Goal: Communication & Community: Answer question/provide support

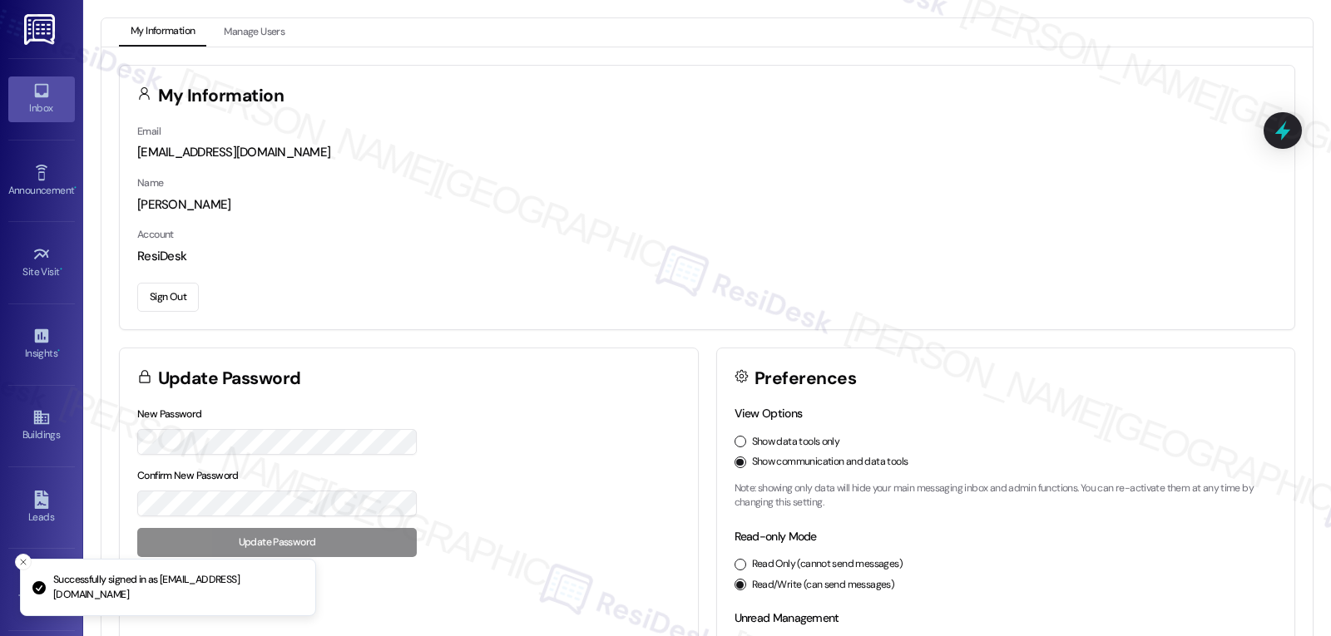
click at [15, 89] on link "Inbox" at bounding box center [41, 99] width 67 height 45
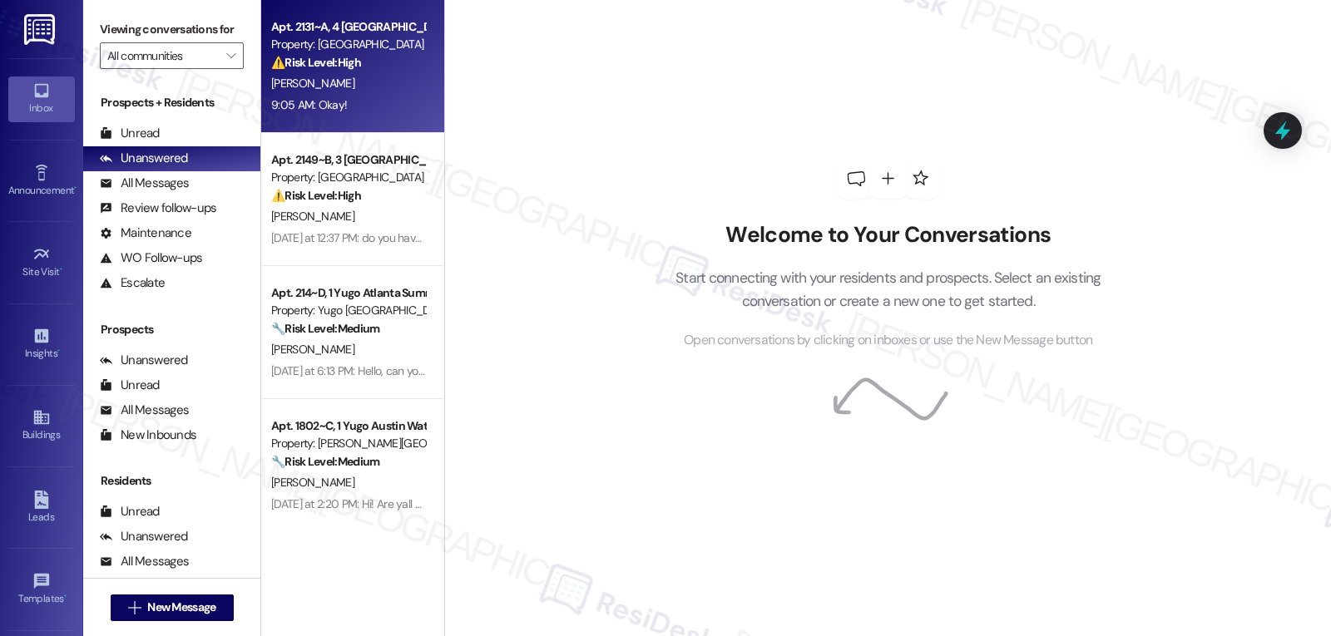
click at [327, 100] on div "9:05 AM: Okay! 9:05 AM: Okay!" at bounding box center [309, 104] width 76 height 15
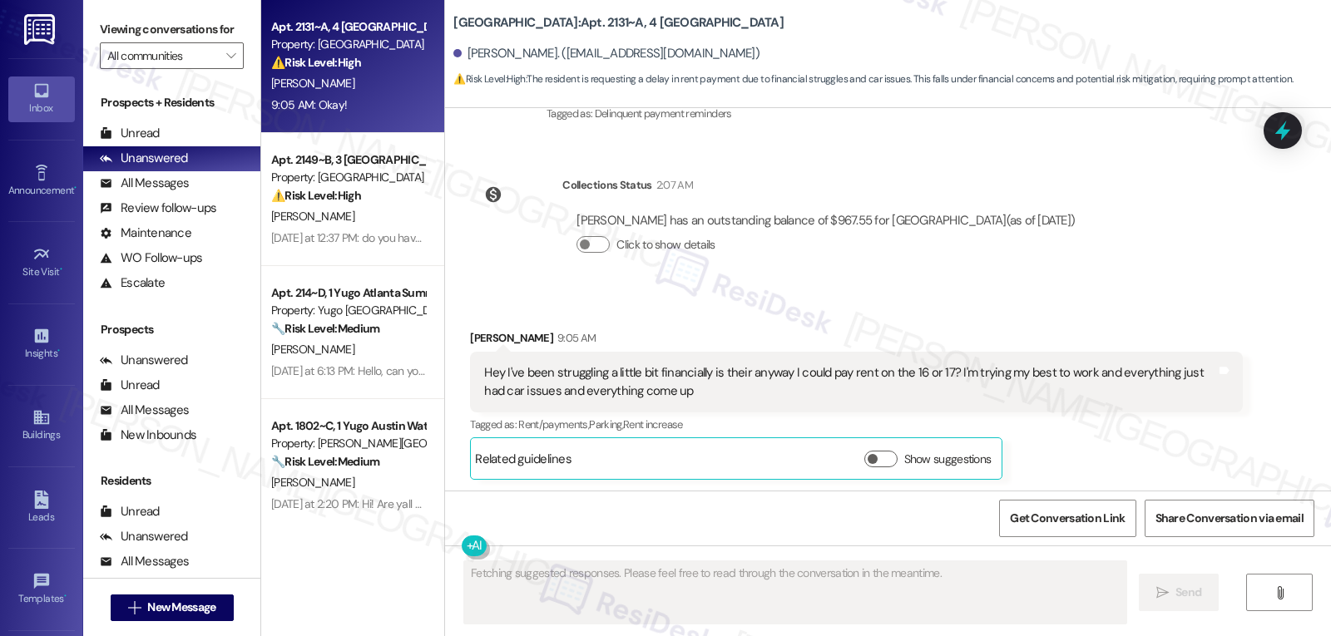
scroll to position [5746, 0]
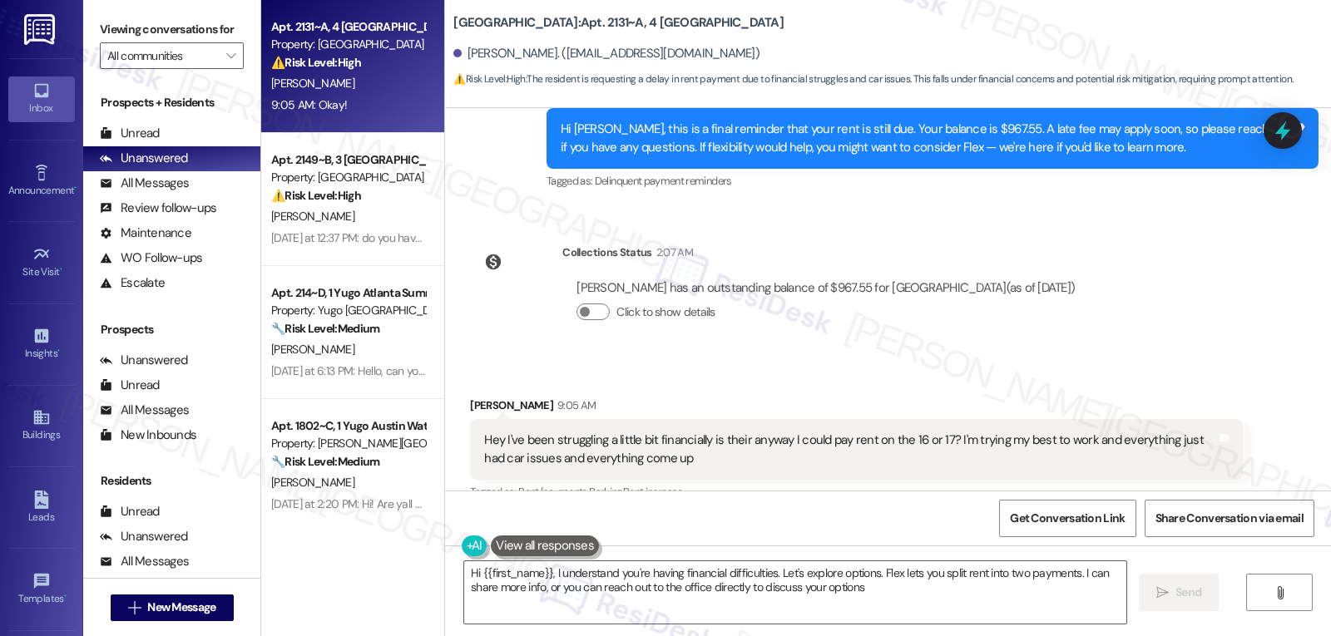
type textarea "Hi {{first_name}}, I understand you're having financial difficulties. Let's exp…"
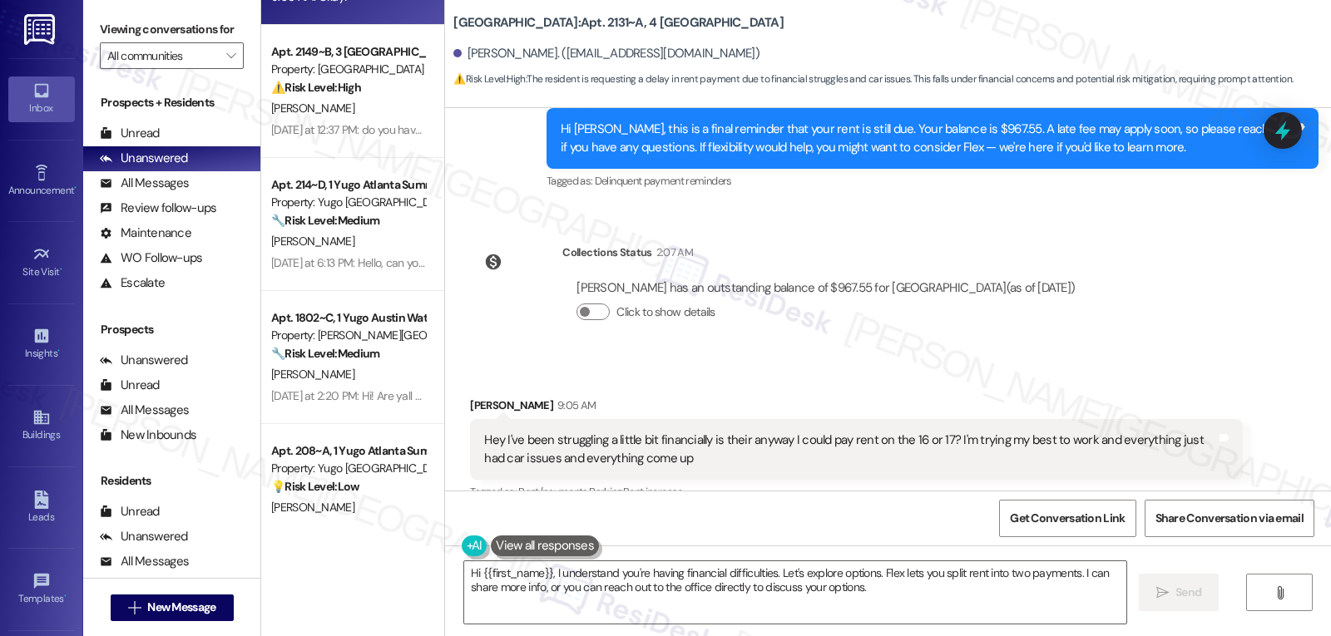
scroll to position [147, 0]
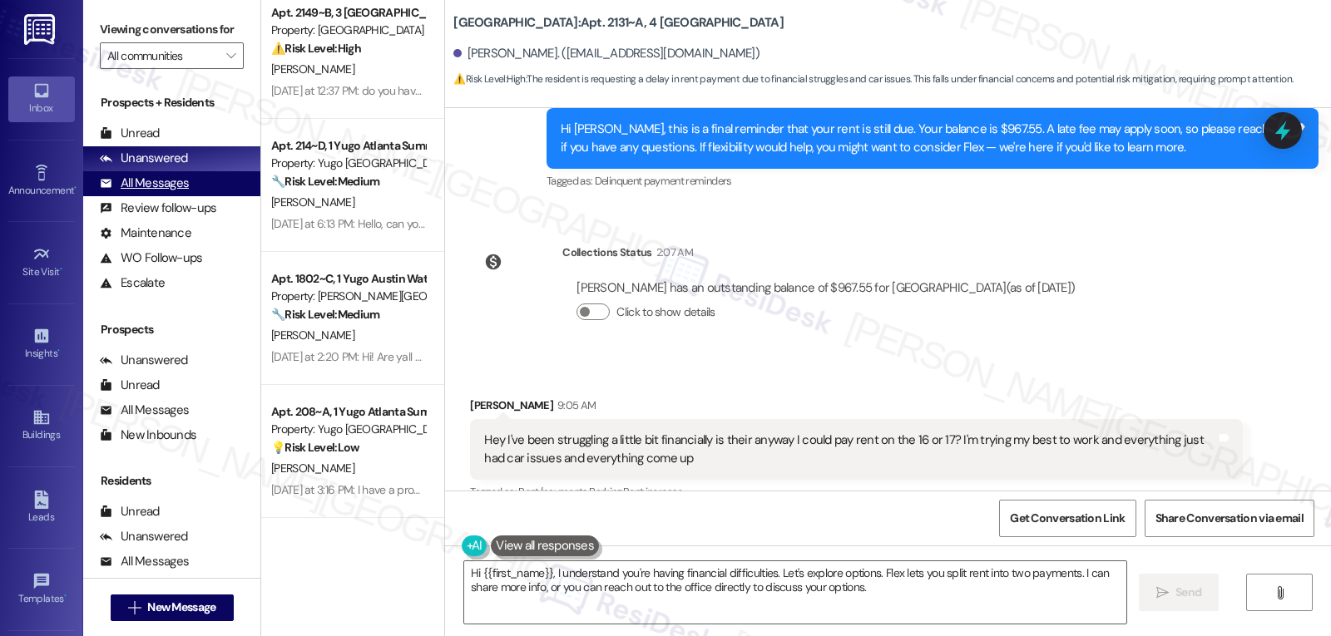
click at [159, 192] on div "All Messages" at bounding box center [144, 183] width 89 height 17
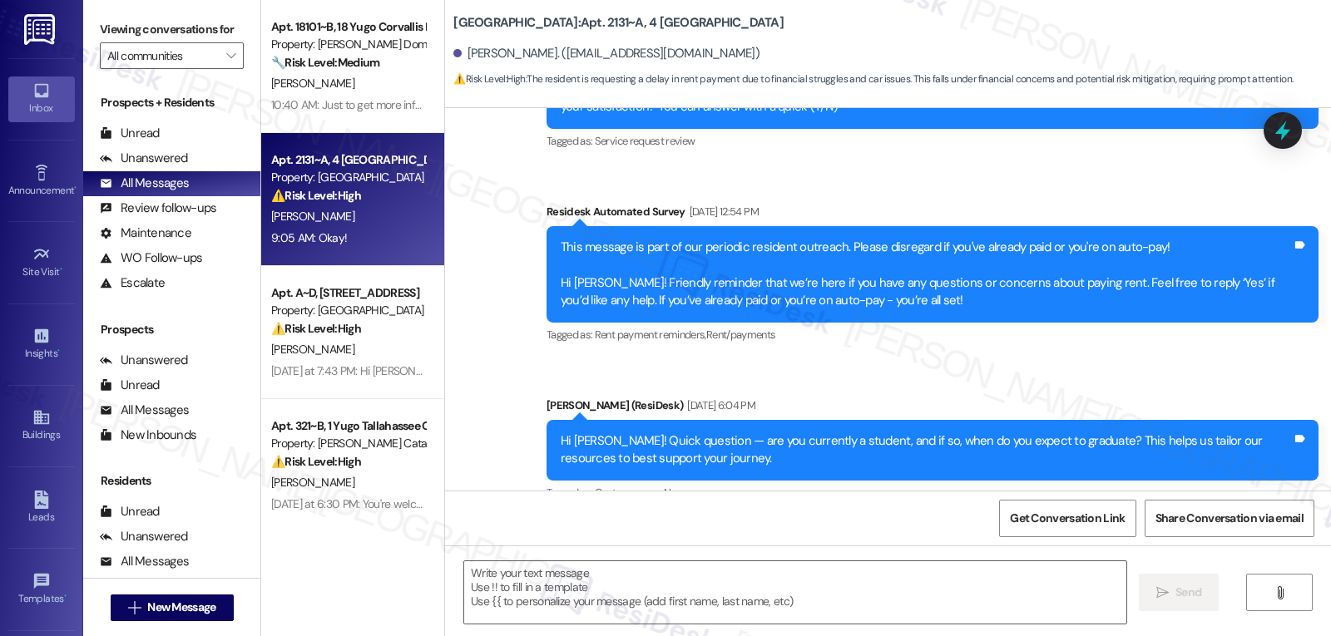
type textarea "Fetching suggested responses. Please feel free to read through the conversation…"
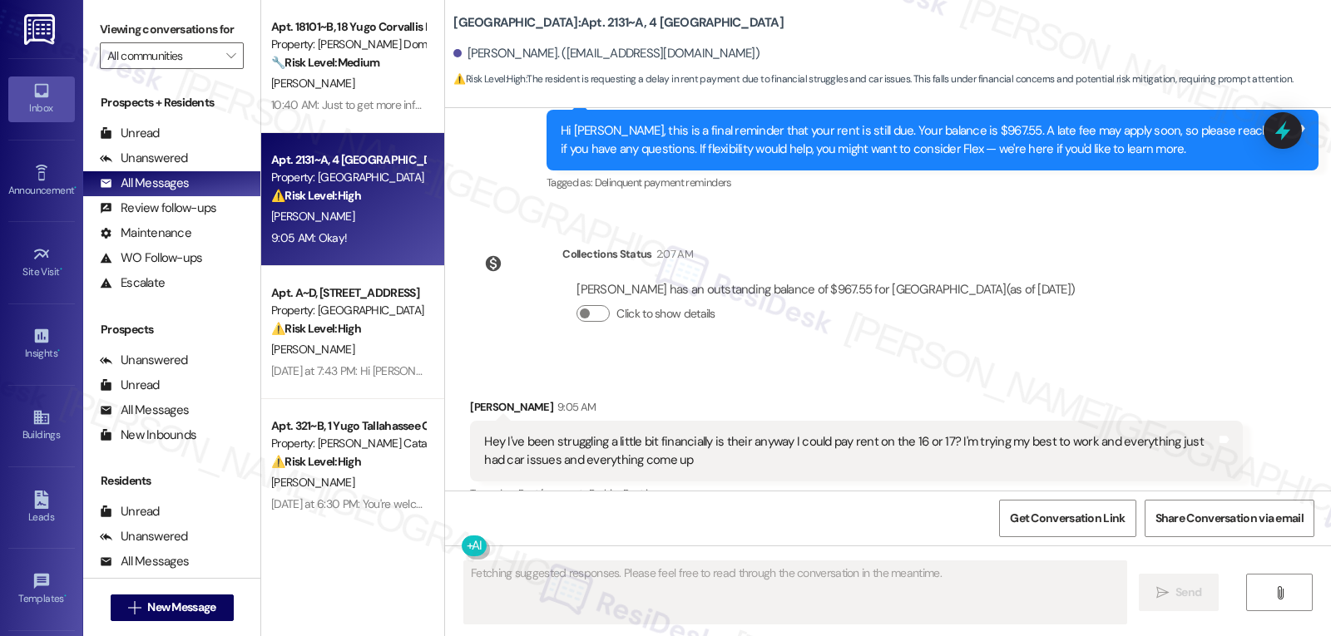
scroll to position [6078, 0]
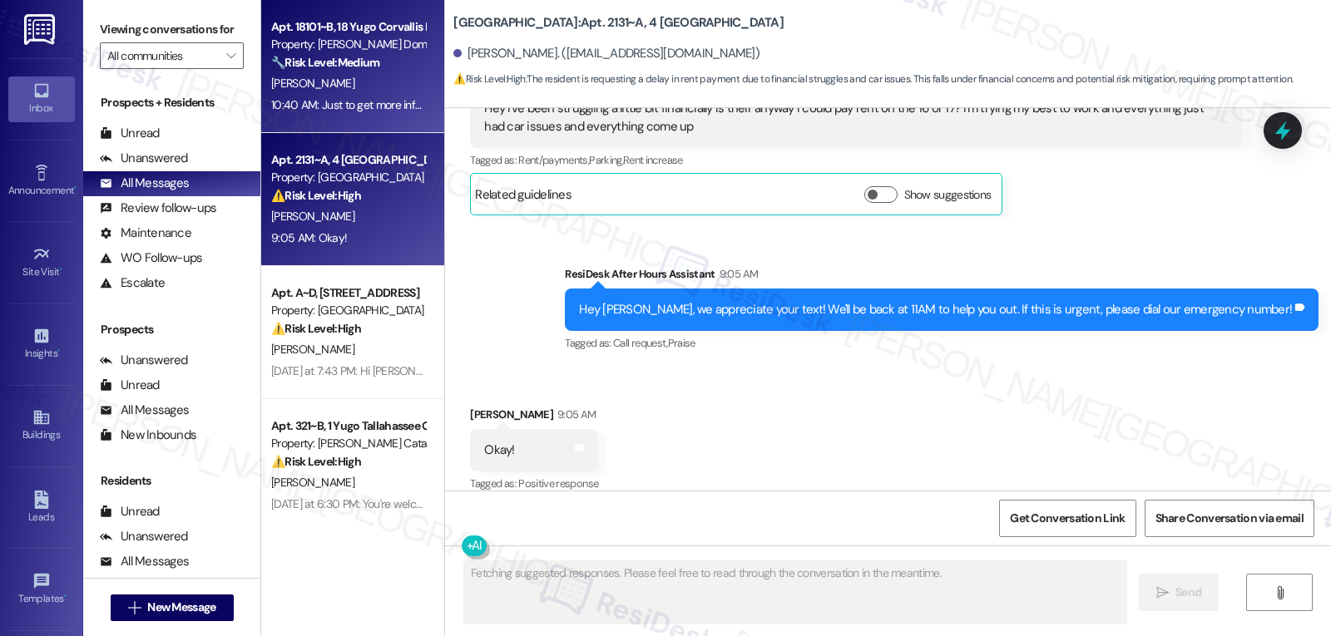
click at [338, 97] on div "10:40 AM: Just to get more information, I have a couple of quick follow-up ques…" at bounding box center [818, 104] width 1094 height 15
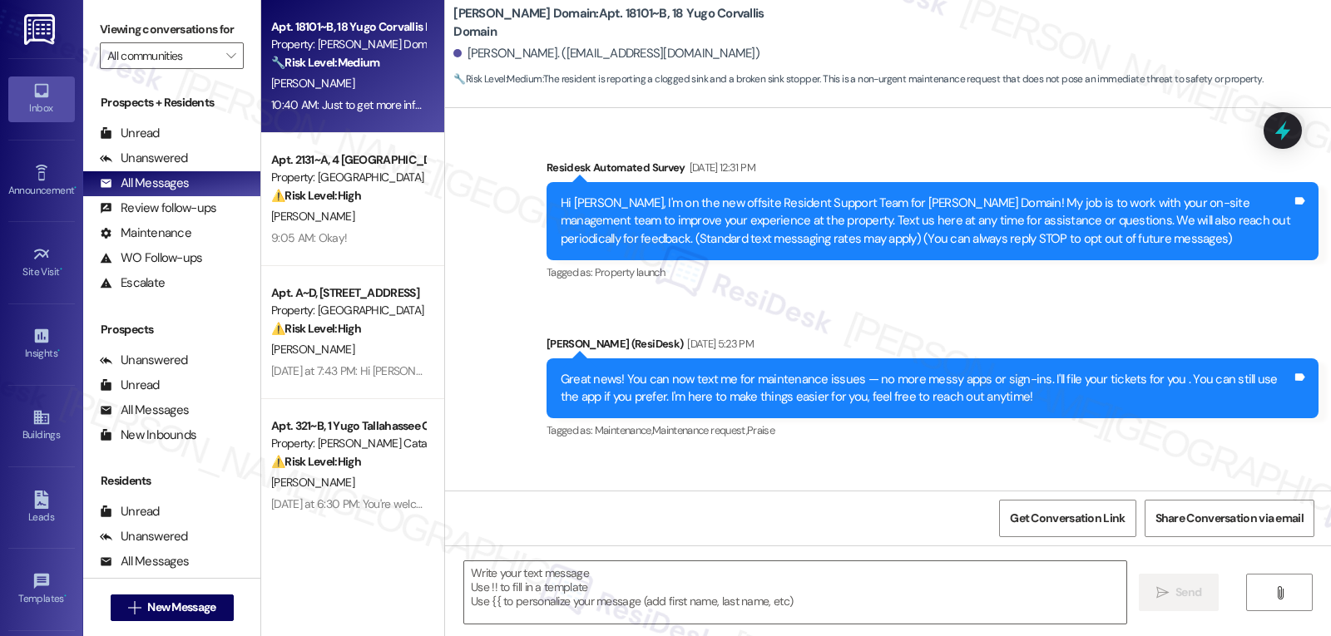
scroll to position [7521, 0]
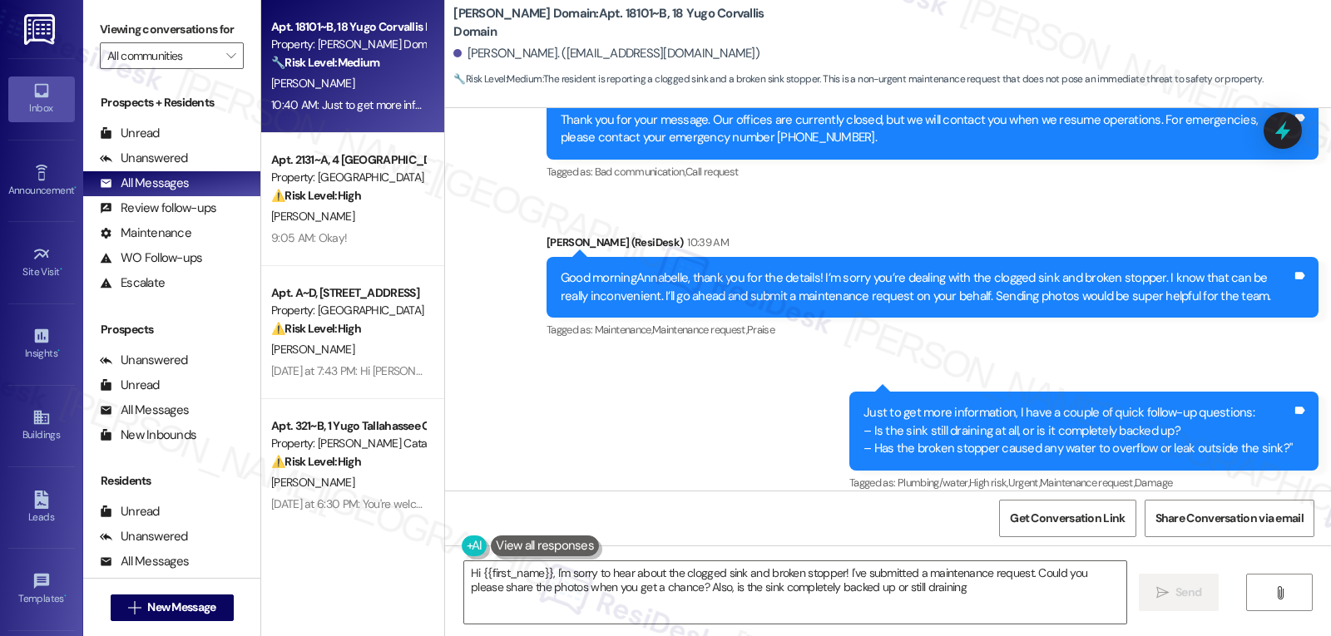
type textarea "Hi {{first_name}}, I'm sorry to hear about the clogged sink and broken stopper!…"
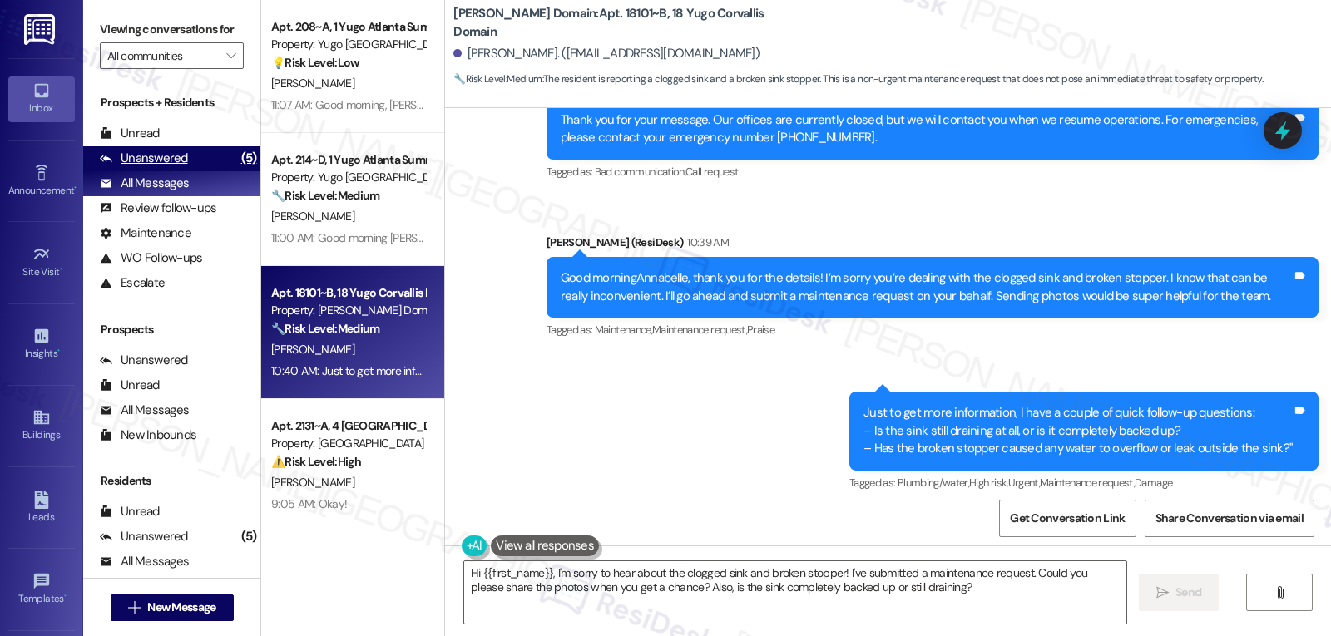
click at [167, 167] on div "Unanswered" at bounding box center [144, 158] width 88 height 17
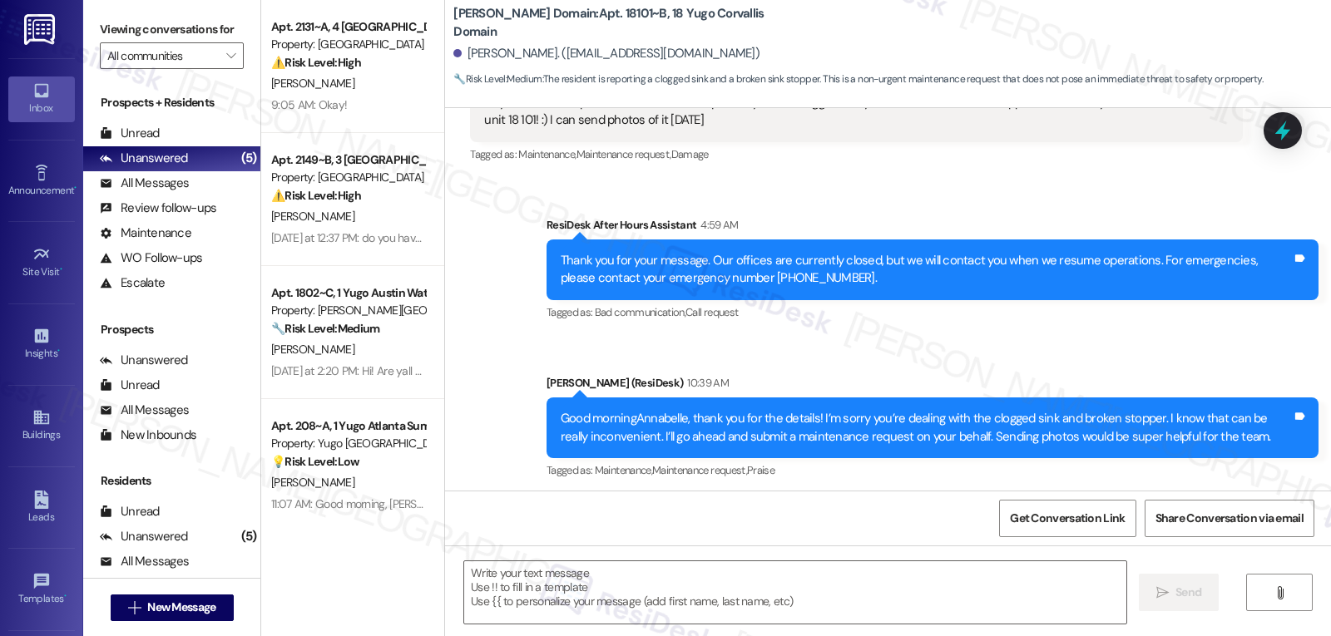
type textarea "Fetching suggested responses. Please feel free to read through the conversation…"
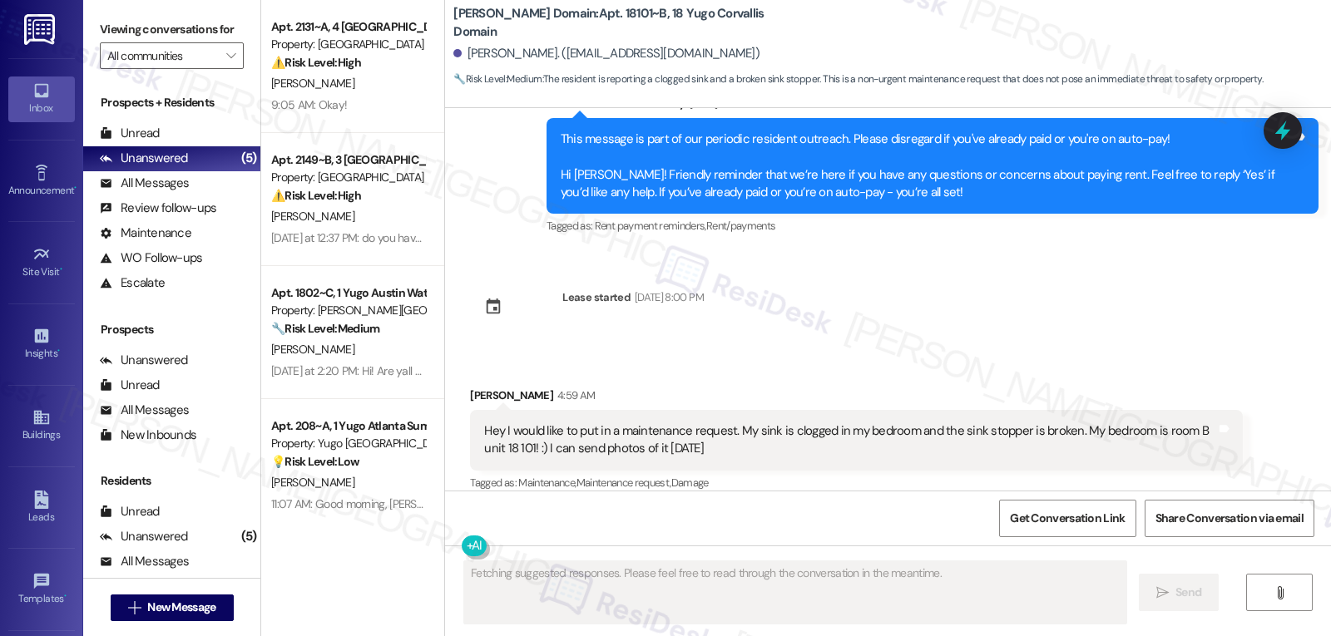
scroll to position [7050, 0]
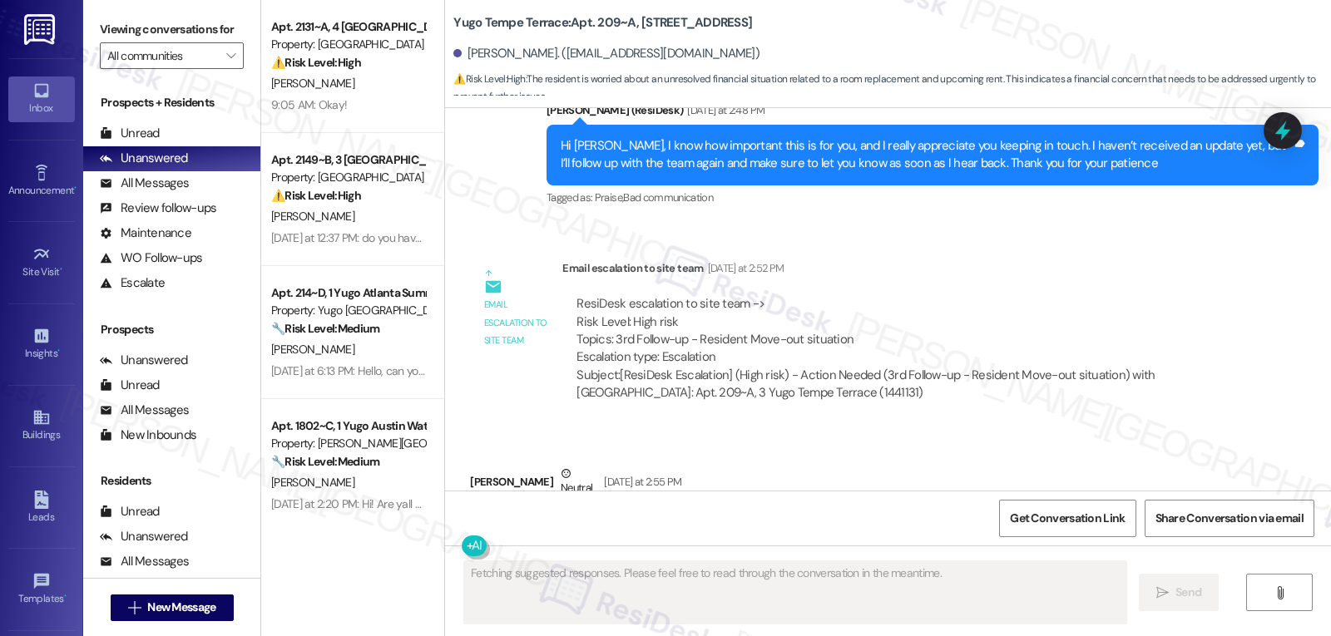
scroll to position [4895, 0]
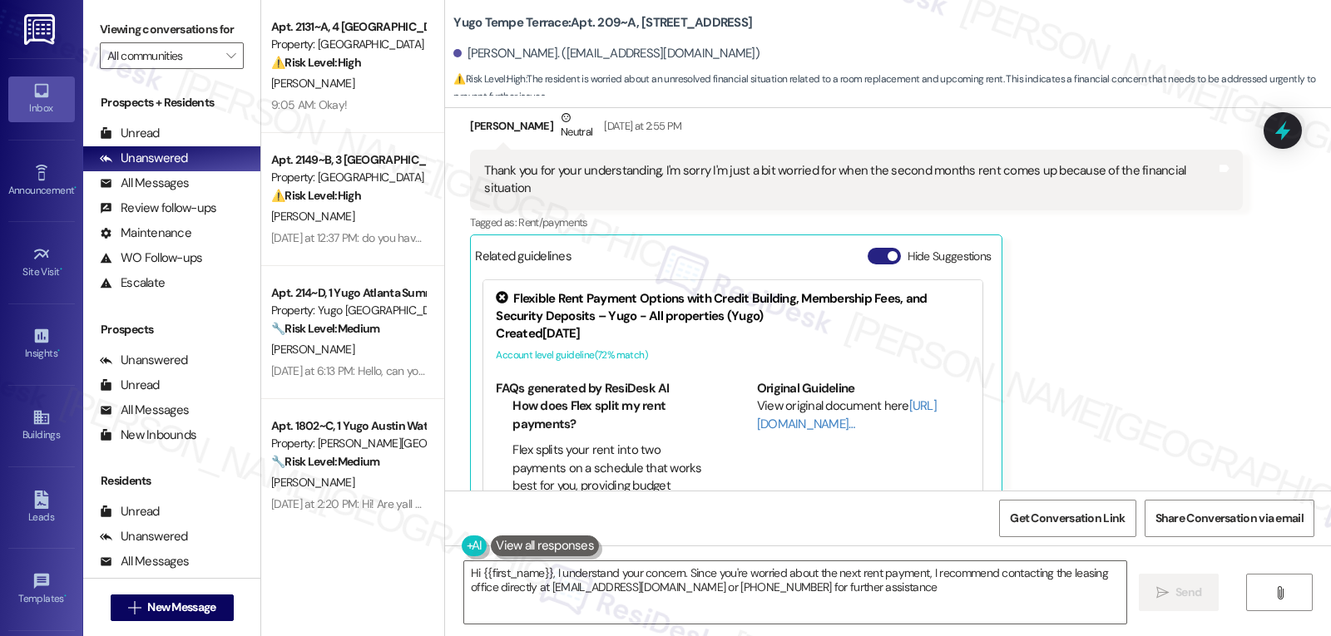
type textarea "Hi {{first_name}}, I understand your concern. Since you're worried about the ne…"
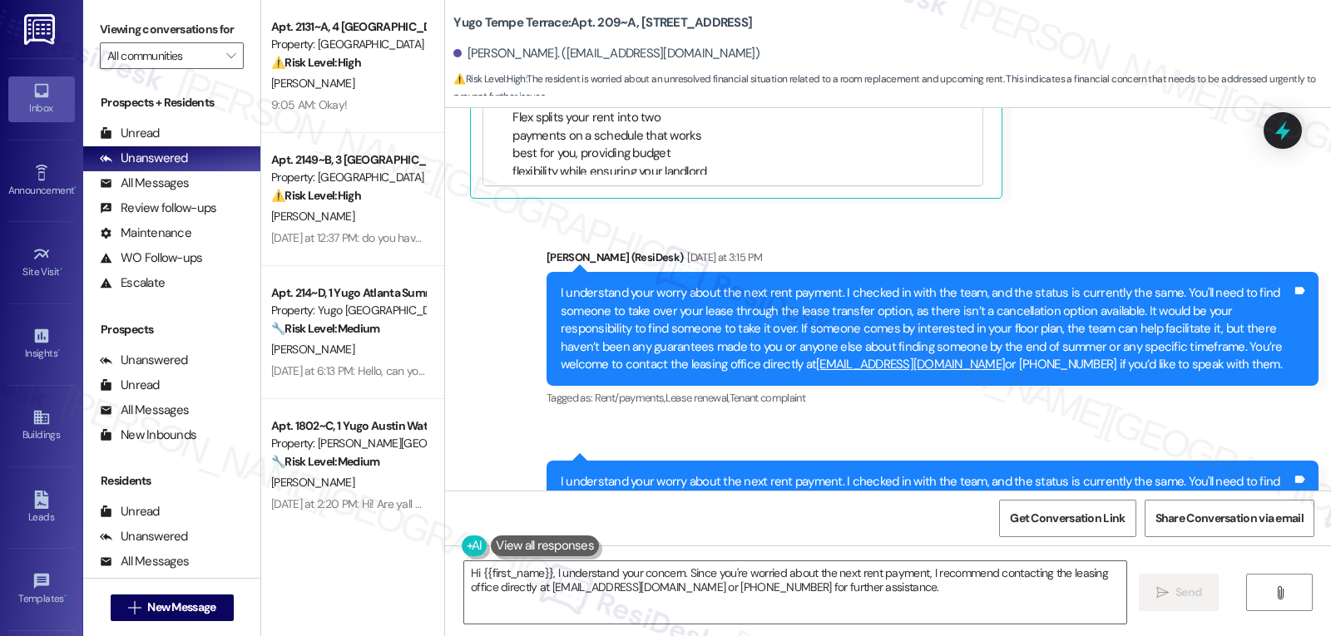
scroll to position [5296, 0]
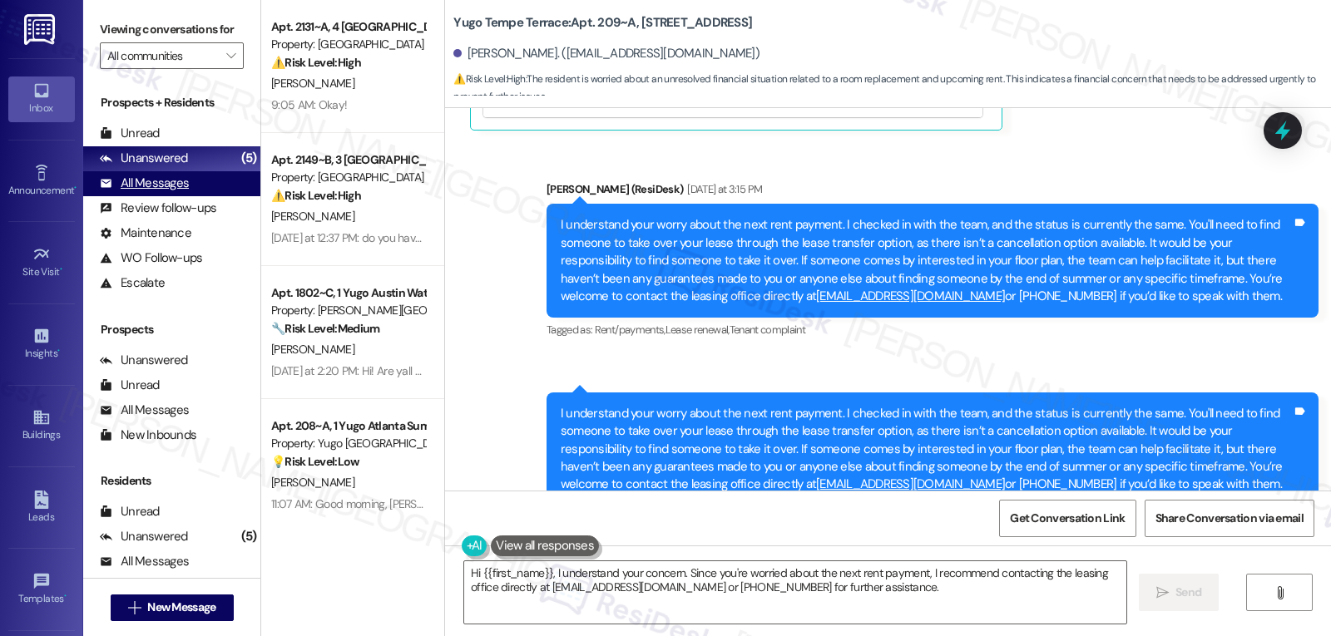
click at [159, 192] on div "All Messages" at bounding box center [144, 183] width 89 height 17
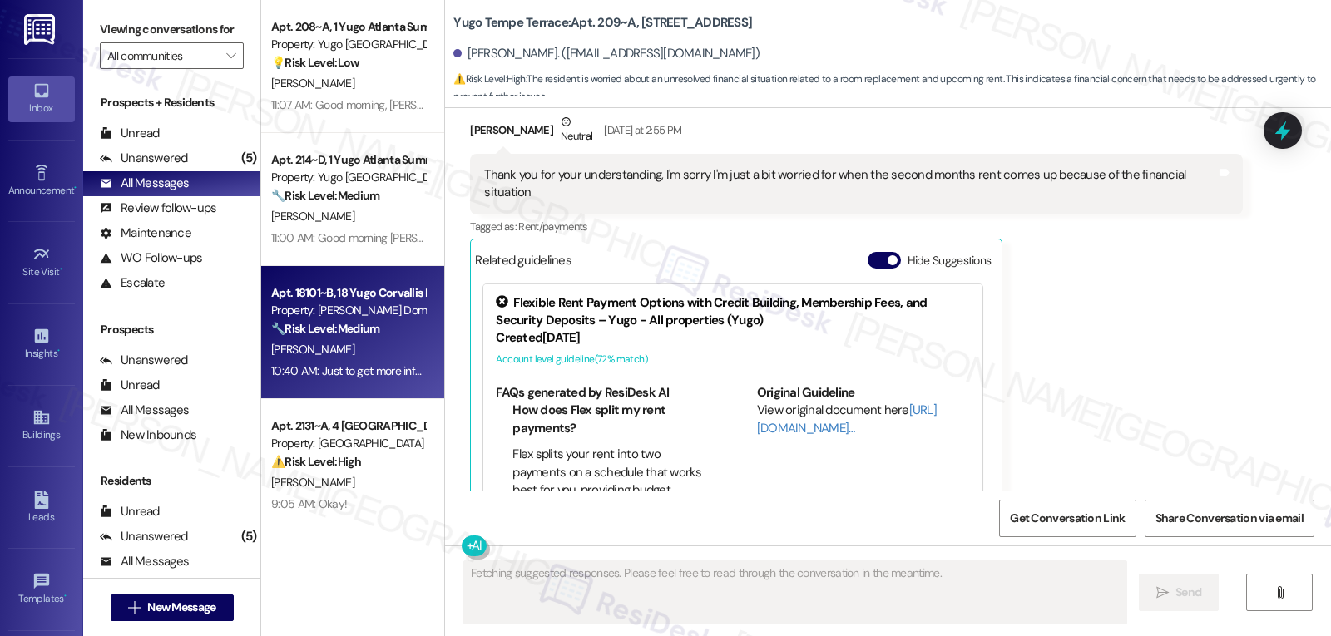
scroll to position [4895, 0]
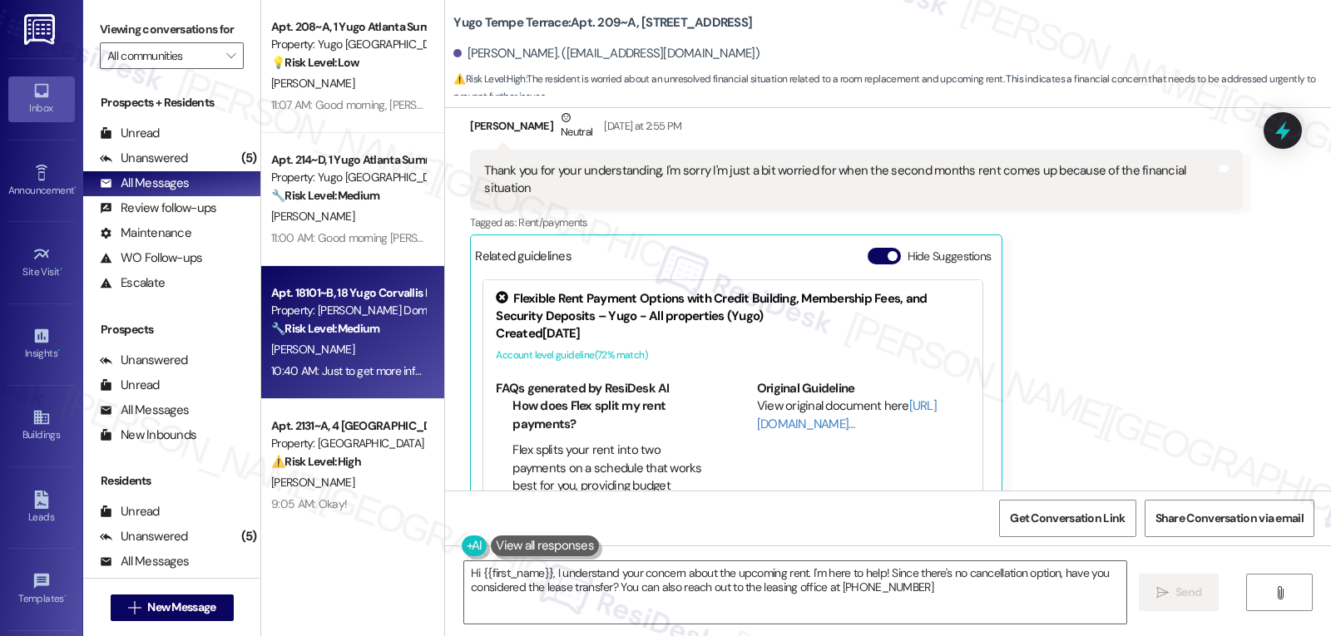
type textarea "Hi {{first_name}}, I understand your concern about the upcoming rent. I'm here …"
click at [335, 370] on div "10:40 AM: Just to get more information, I have a couple of quick follow-up ques…" at bounding box center [818, 371] width 1094 height 15
type textarea "Fetching suggested responses. Please feel free to read through the conversation…"
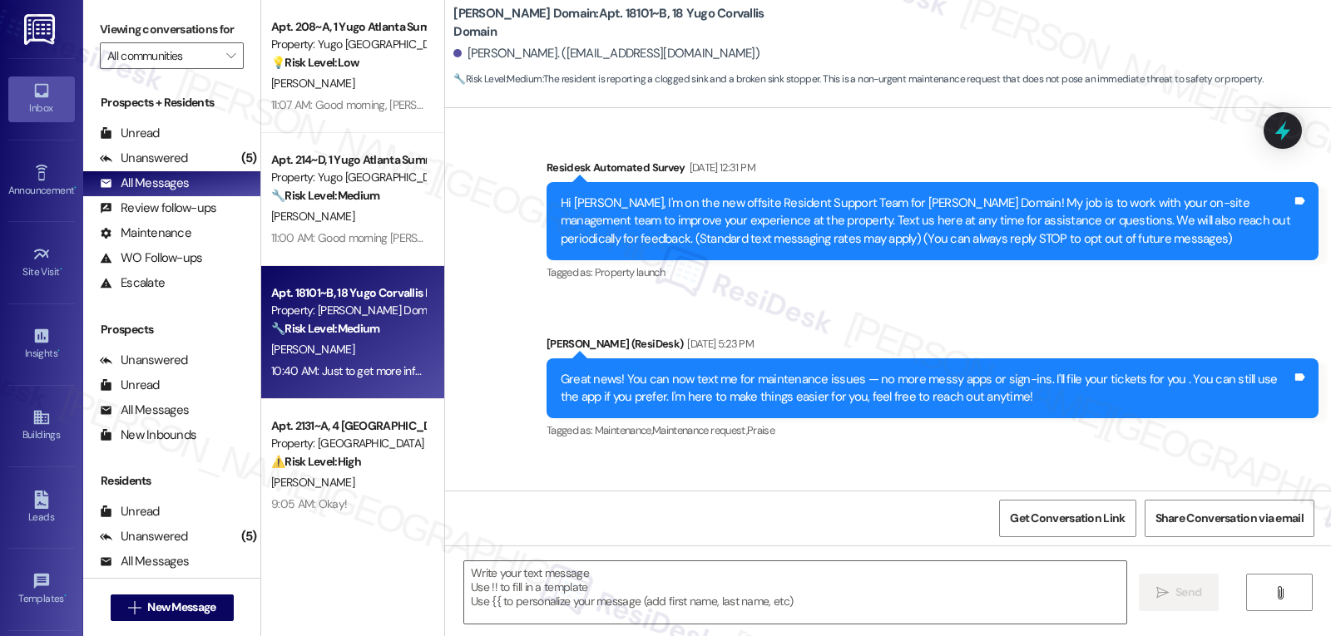
scroll to position [7521, 0]
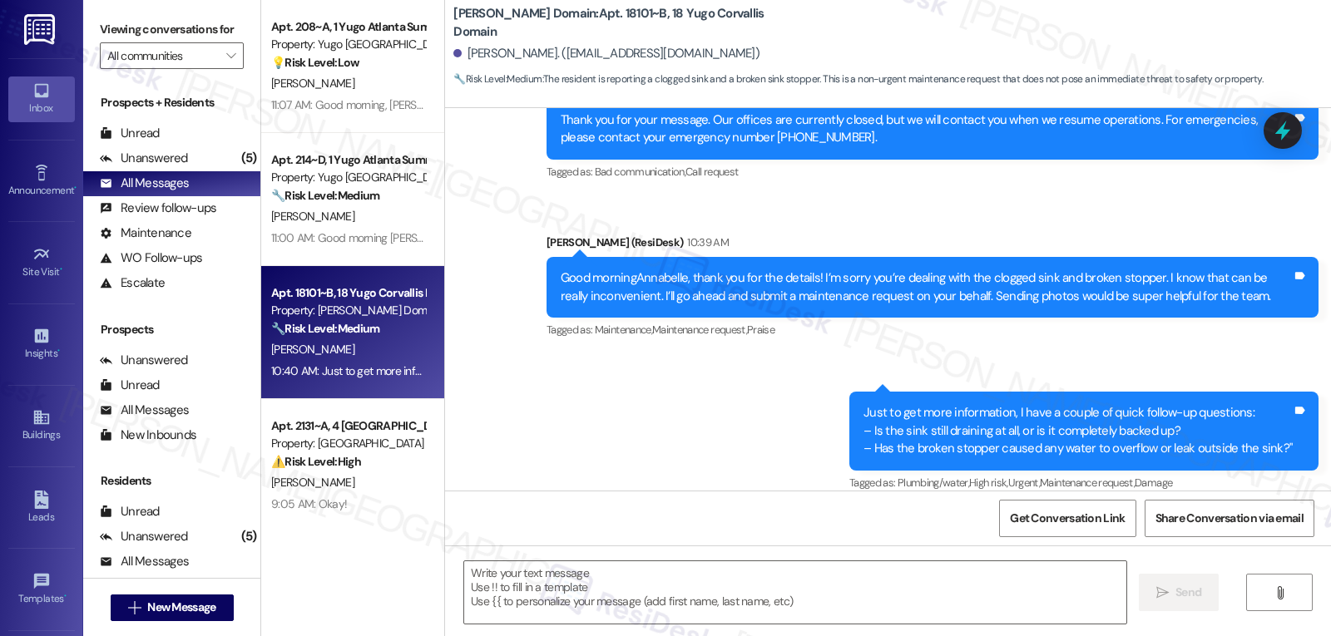
type textarea "Fetching suggested responses. Please feel free to read through the conversation…"
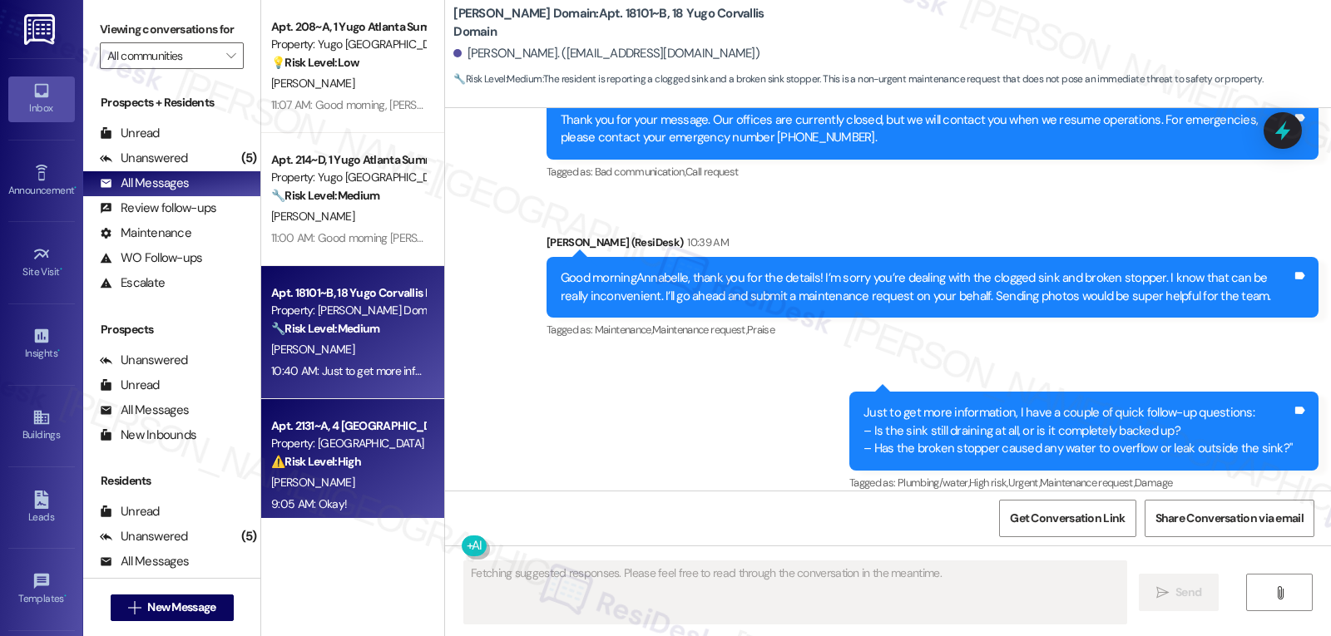
click at [332, 458] on strong "⚠️ Risk Level: High" at bounding box center [316, 461] width 90 height 15
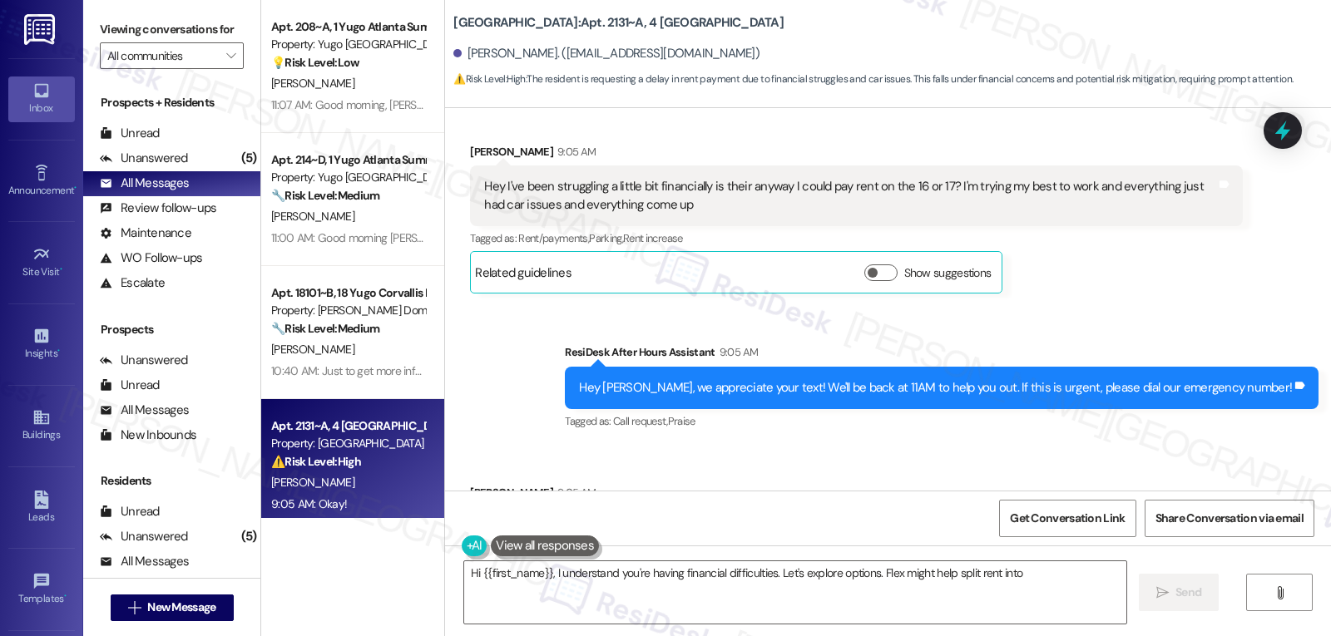
scroll to position [5912, 0]
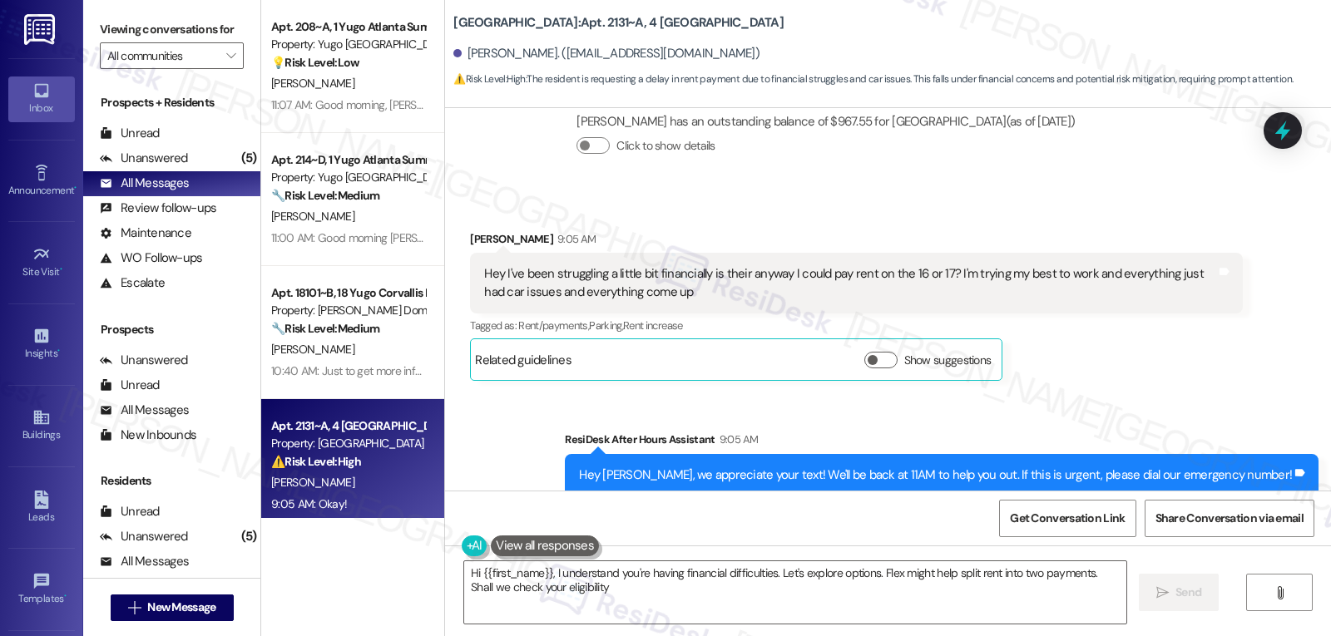
type textarea "Hi {{first_name}}, I understand you're having financial difficulties. Let's exp…"
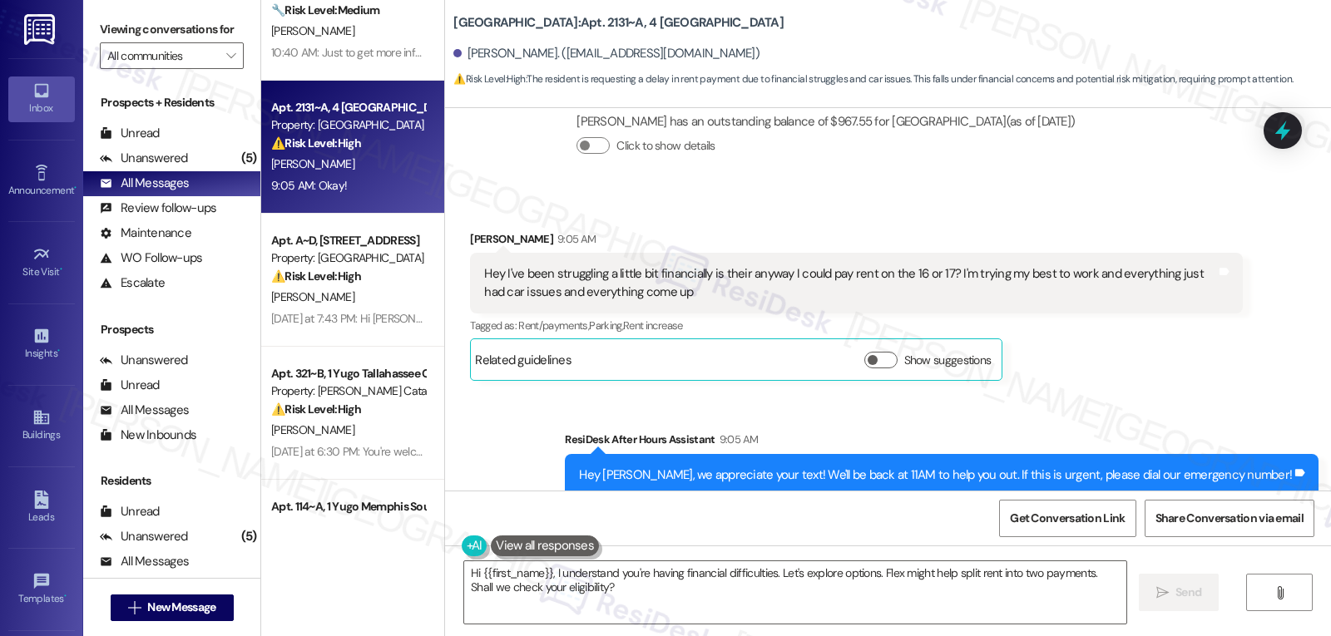
scroll to position [333, 0]
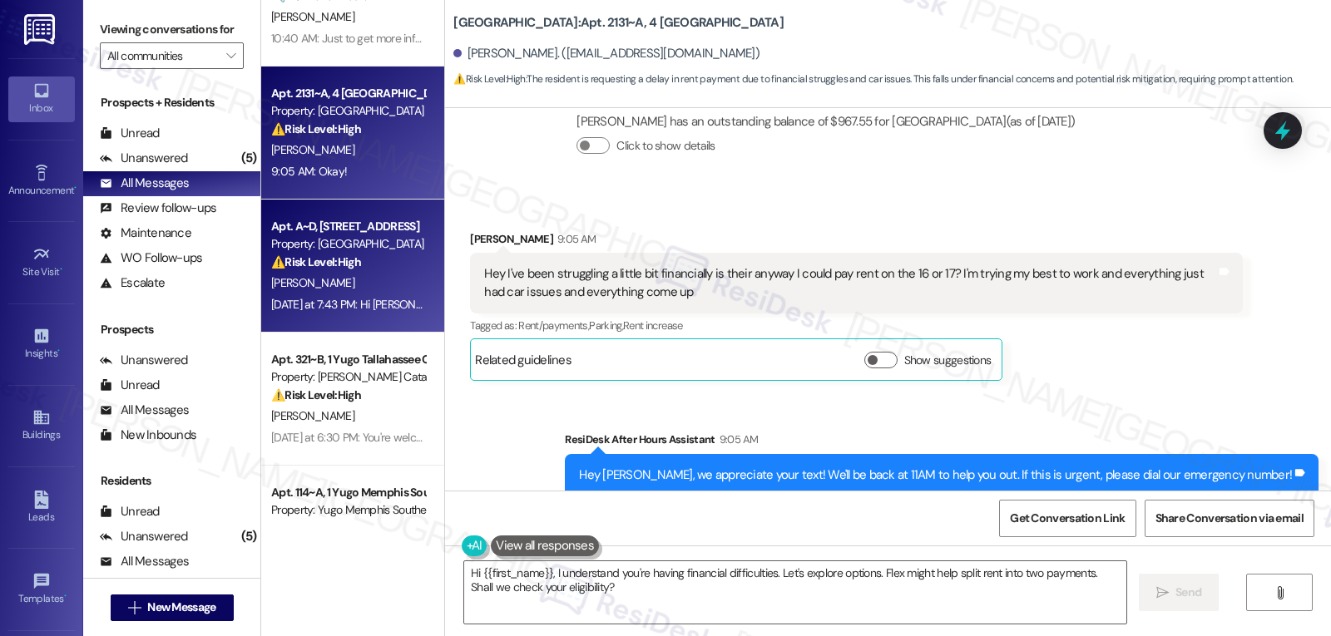
click at [345, 306] on div "Yesterday at 7:43 PM: Hi Tipton, I’m still checking with the team, but I found …" at bounding box center [815, 304] width 1088 height 15
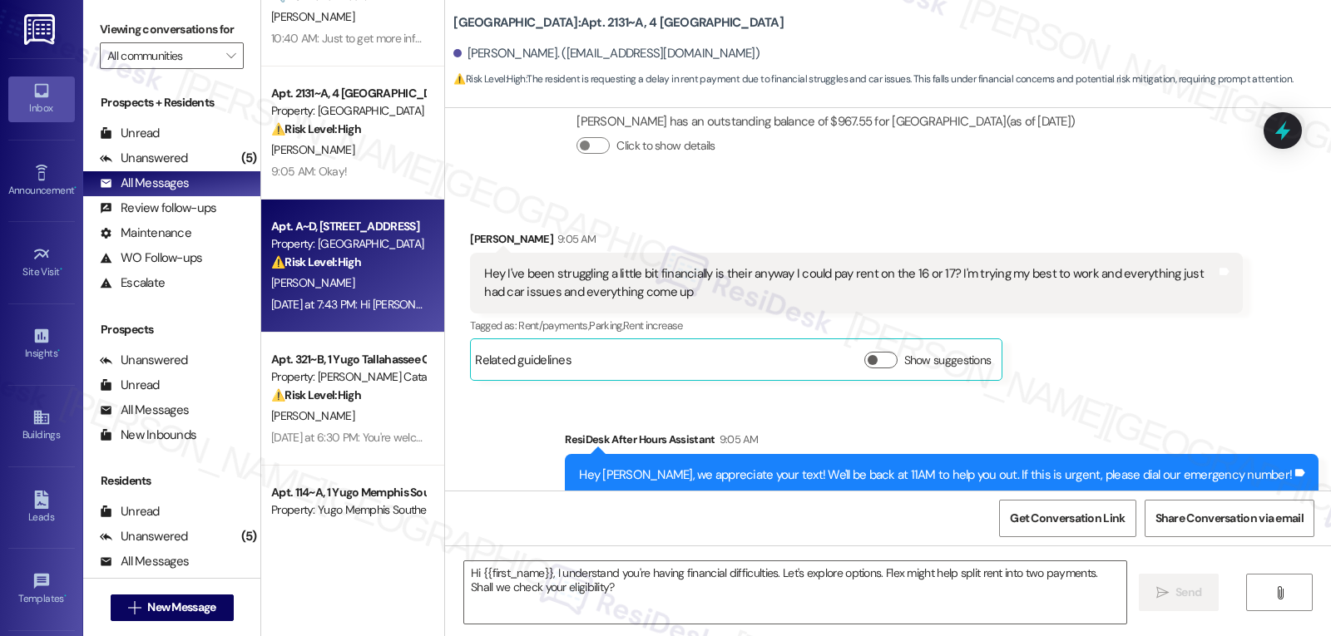
type textarea "Fetching suggested responses. Please feel free to read through the conversation…"
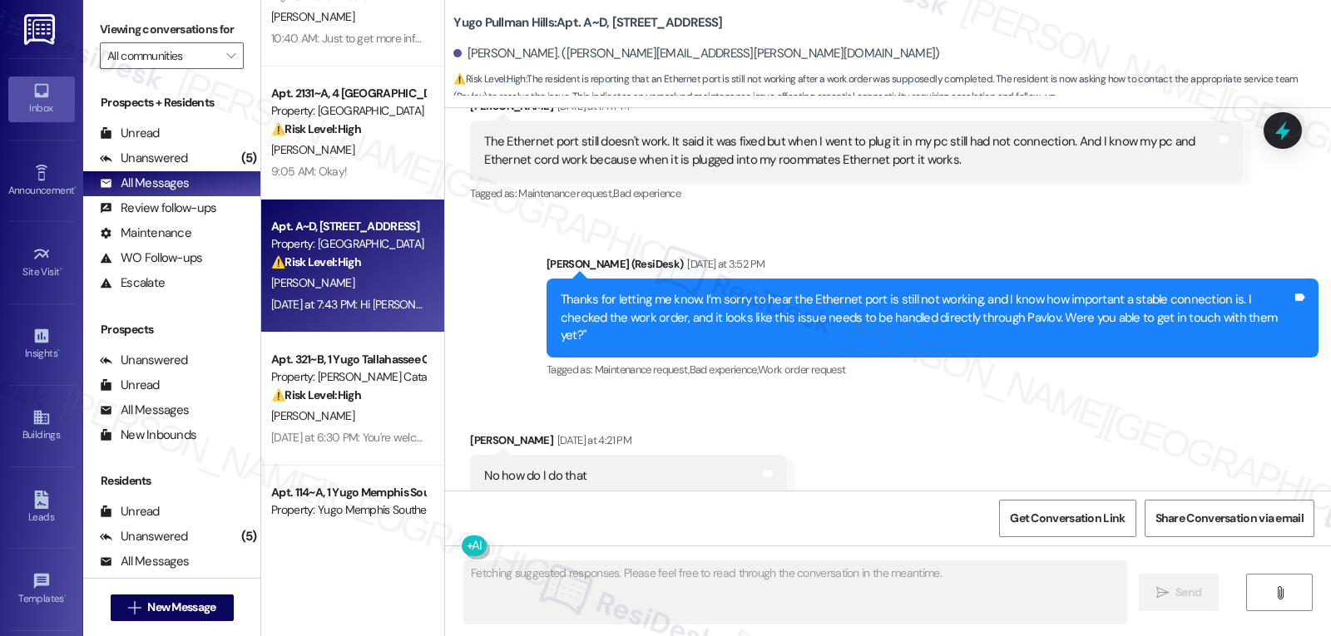
scroll to position [2143, 0]
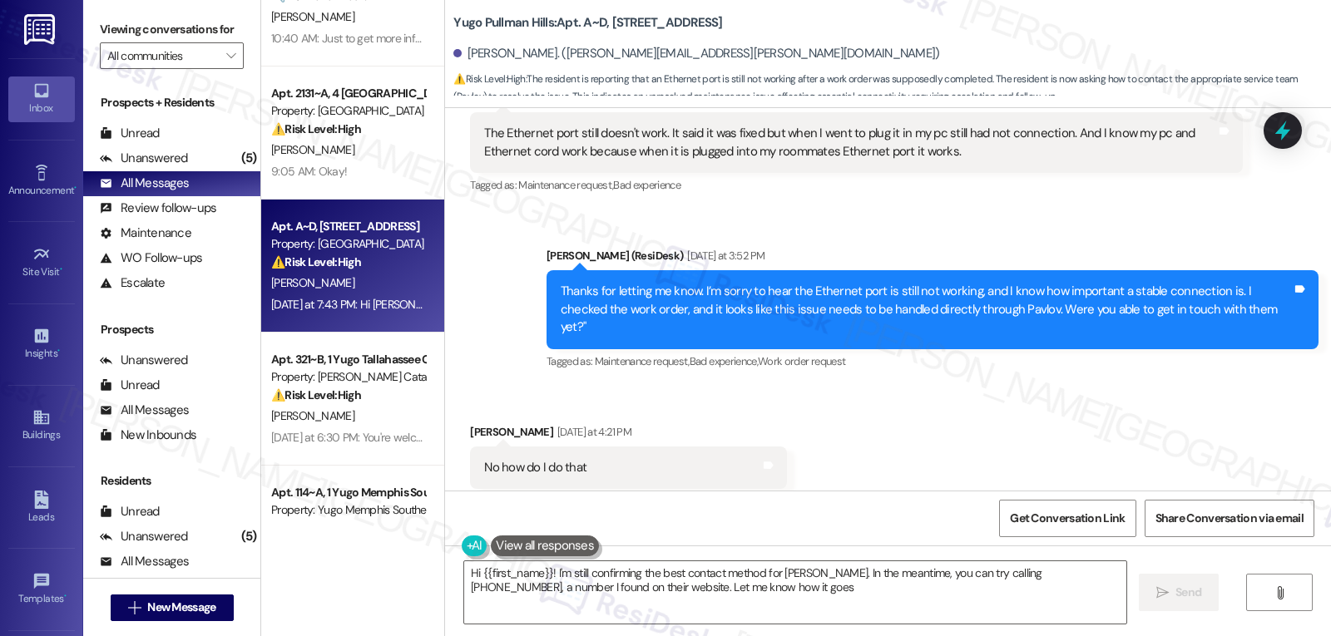
type textarea "Hi {{first_name}}! I'm still confirming the best contact method for Pavlov. In …"
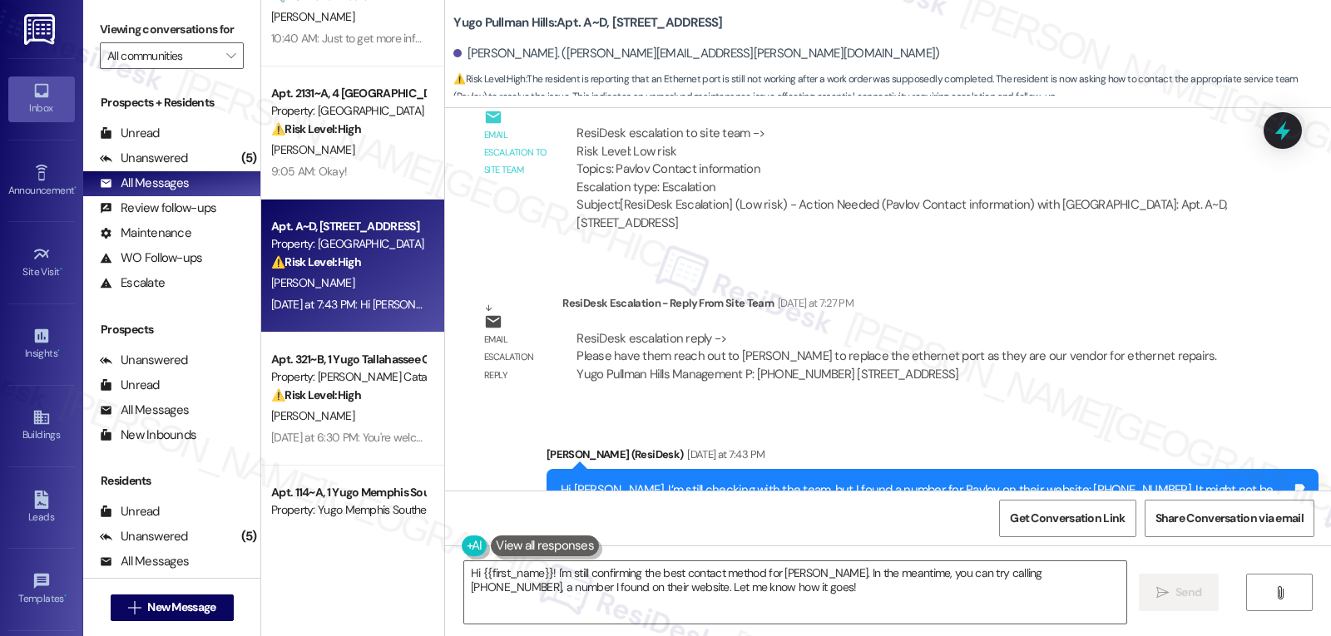
scroll to position [2799, 0]
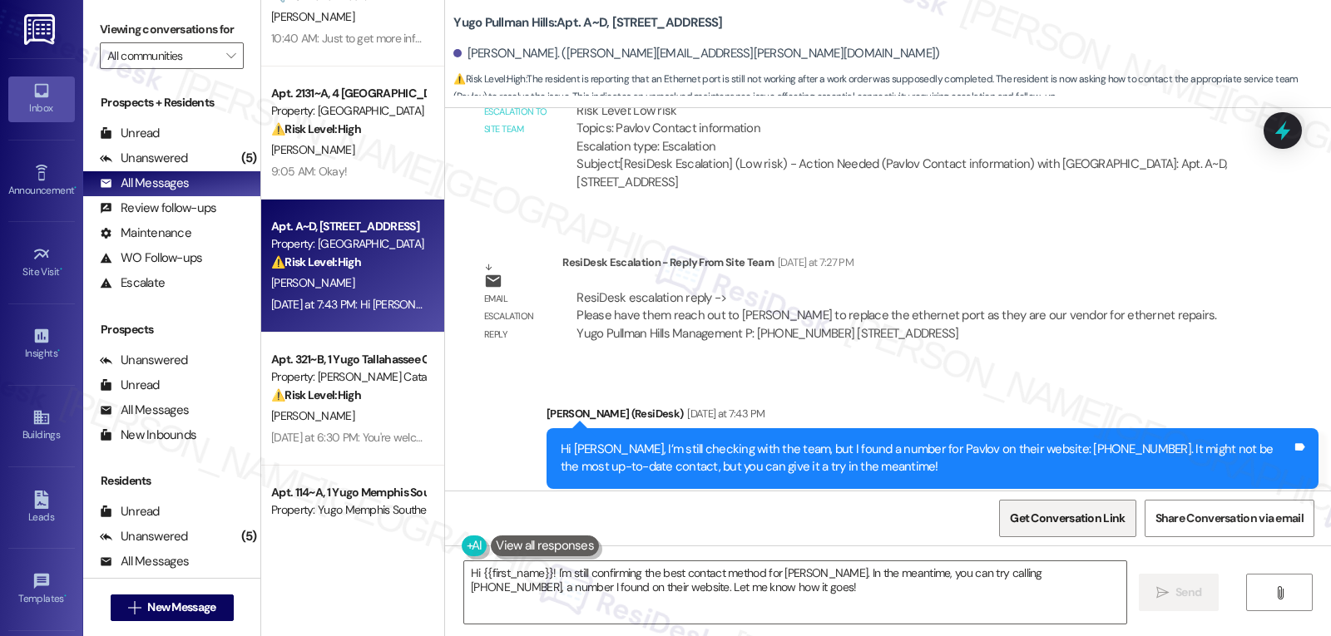
click at [1071, 525] on span "Get Conversation Link" at bounding box center [1067, 518] width 115 height 17
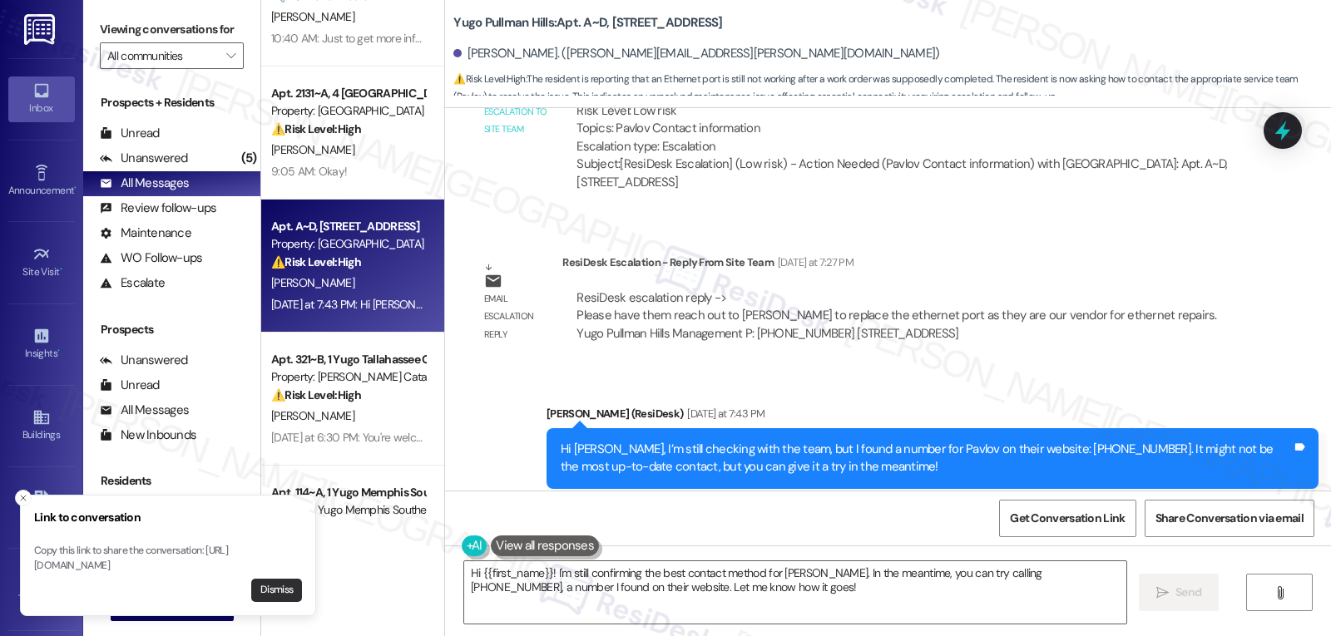
click at [279, 587] on button "Dismiss" at bounding box center [276, 590] width 51 height 23
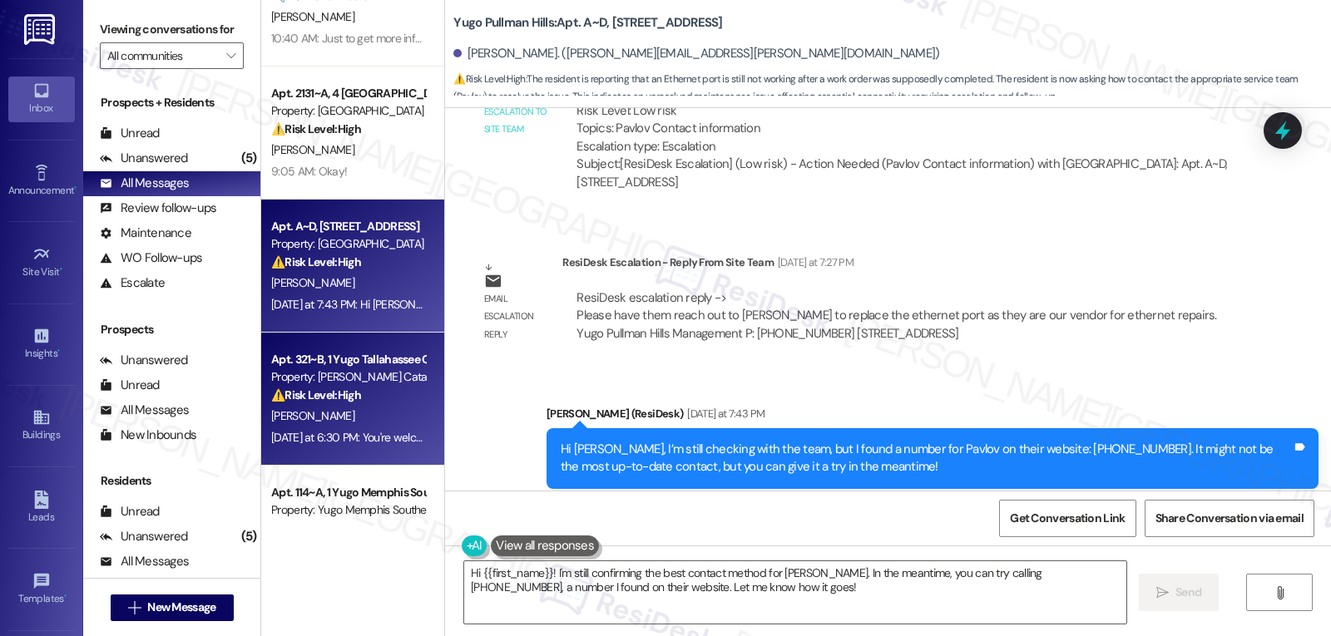
click at [343, 420] on div "E. Johnson" at bounding box center [348, 416] width 157 height 21
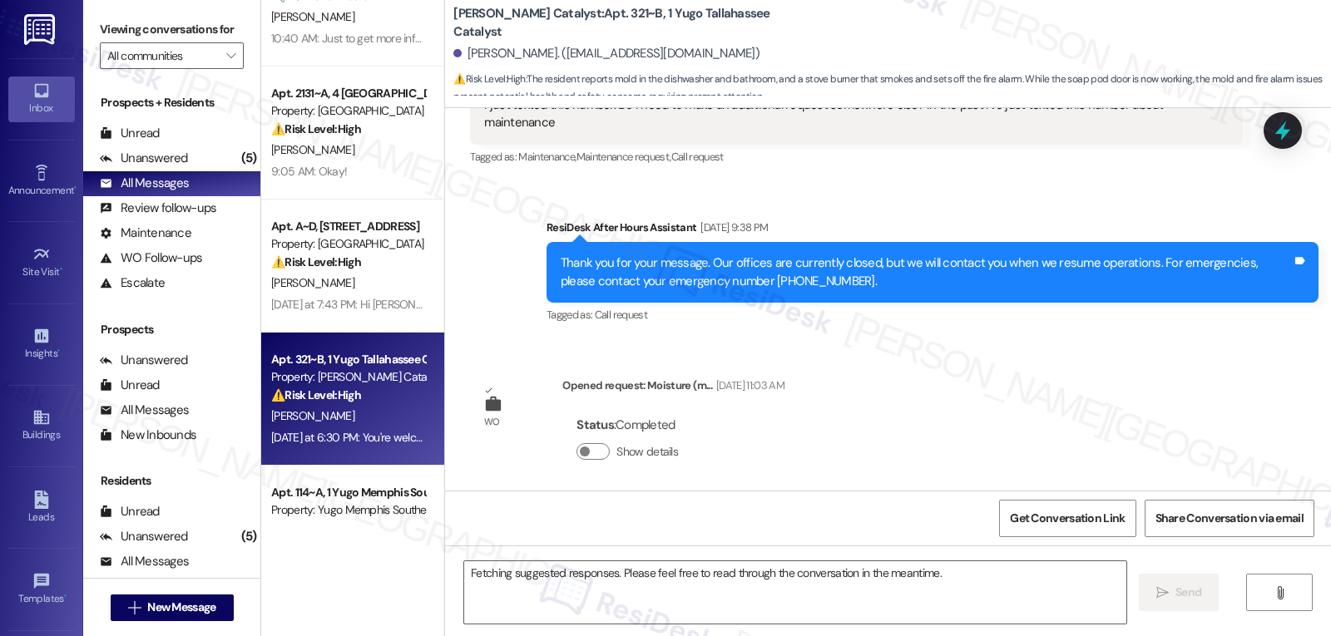
scroll to position [11040, 0]
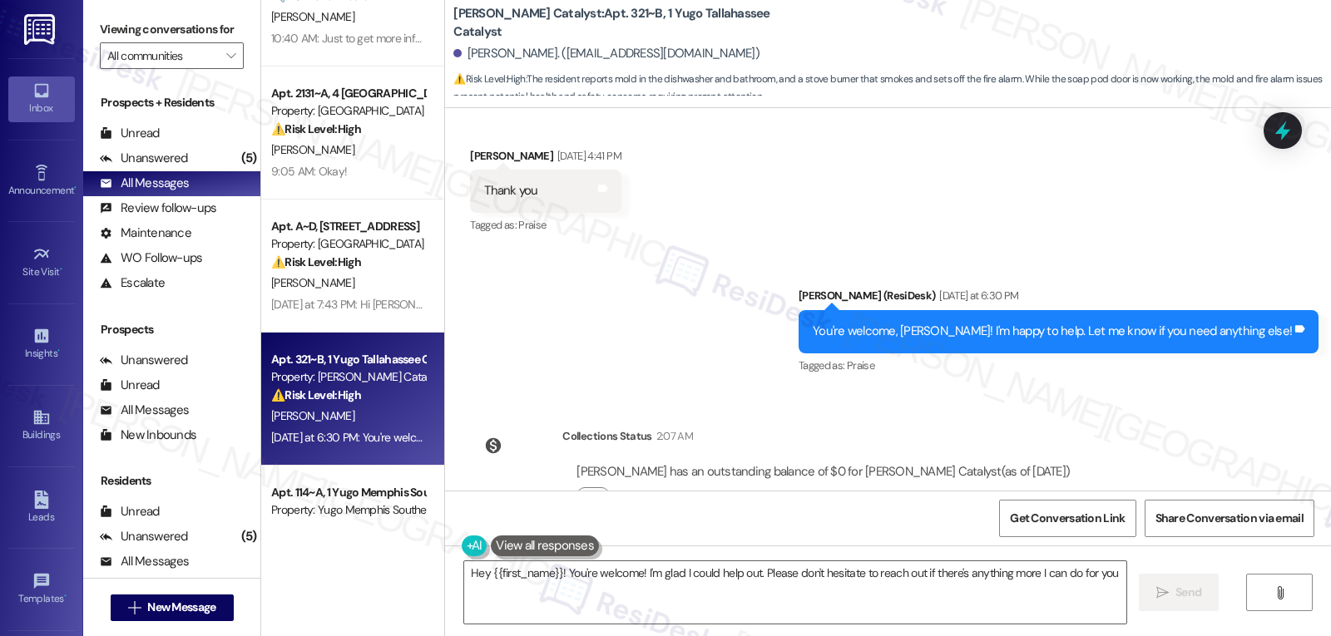
type textarea "Hey {{first_name}}! You're welcome! I'm glad I could help out. Please don't hes…"
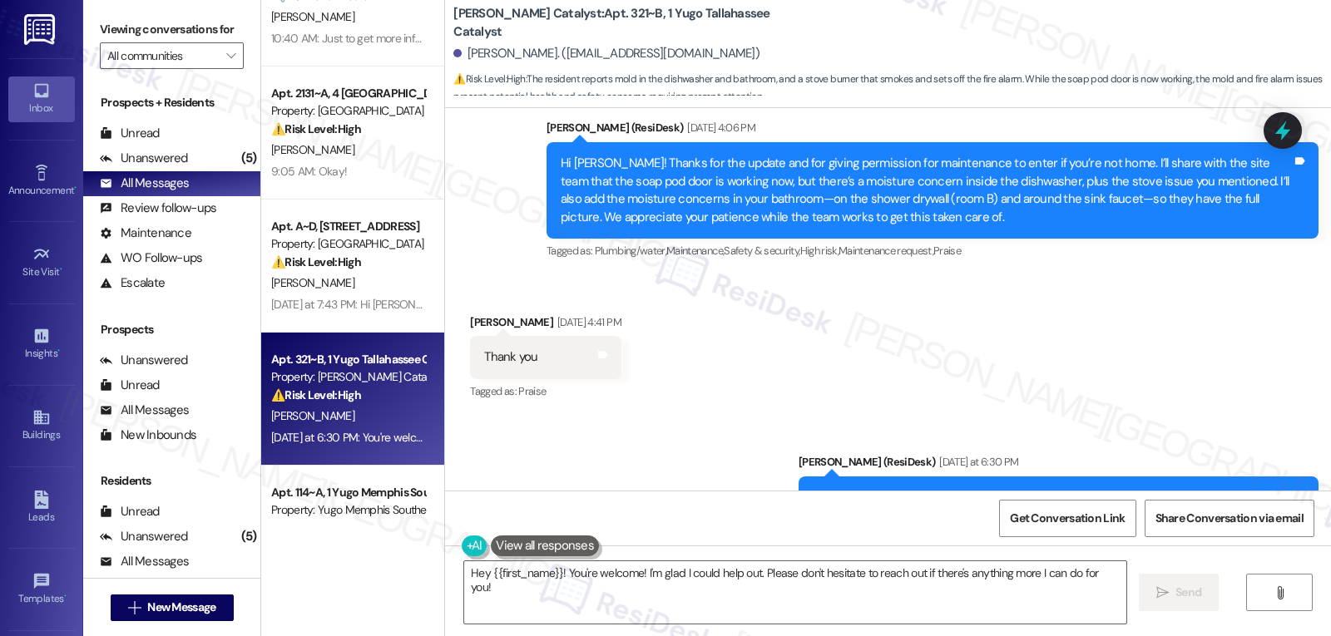
scroll to position [499, 0]
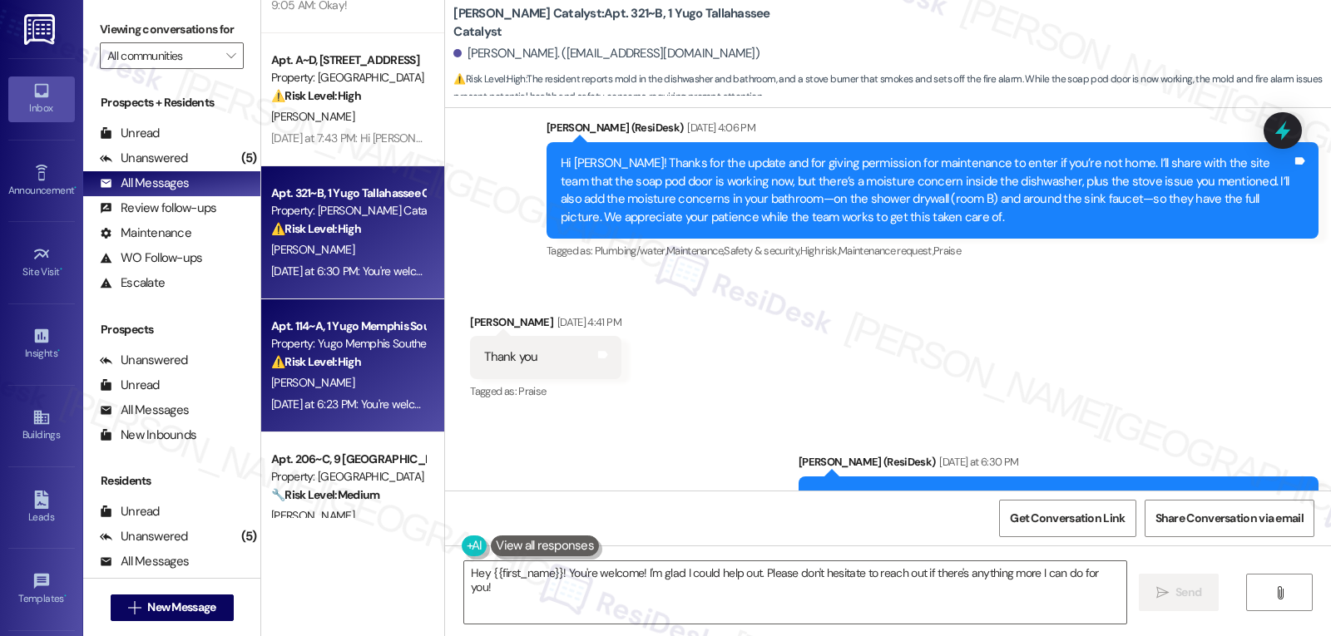
click at [343, 380] on div "R. Coban" at bounding box center [348, 383] width 157 height 21
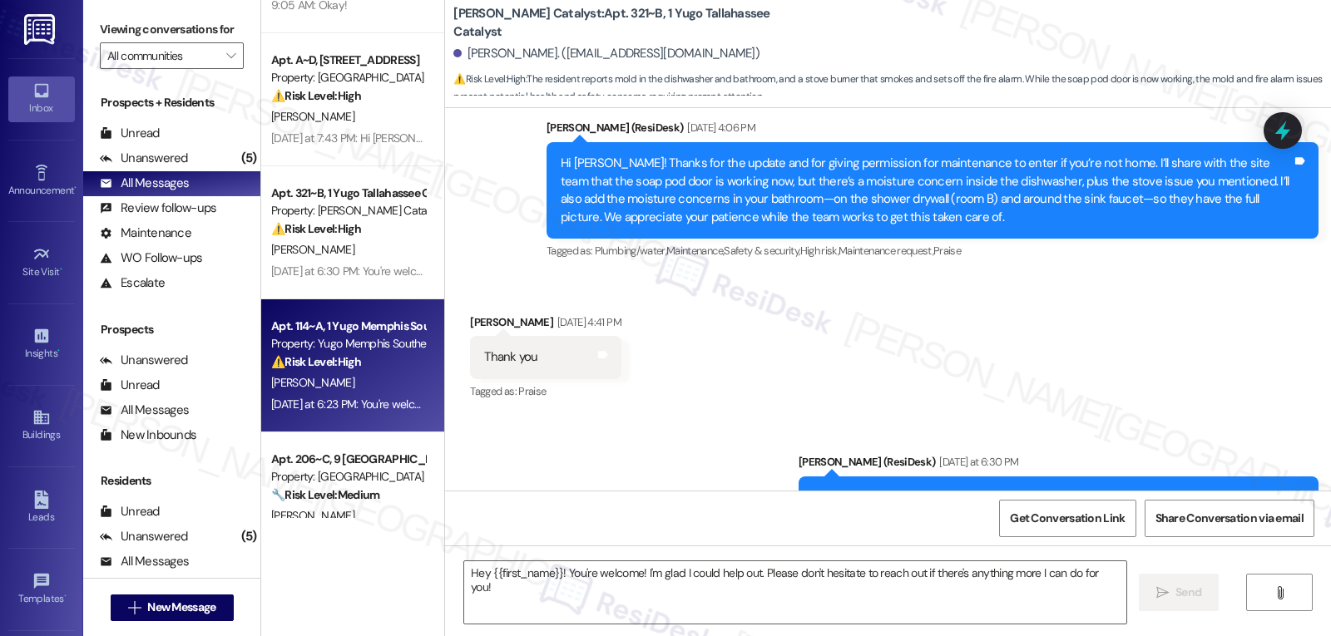
type textarea "Fetching suggested responses. Please feel free to read through the conversation…"
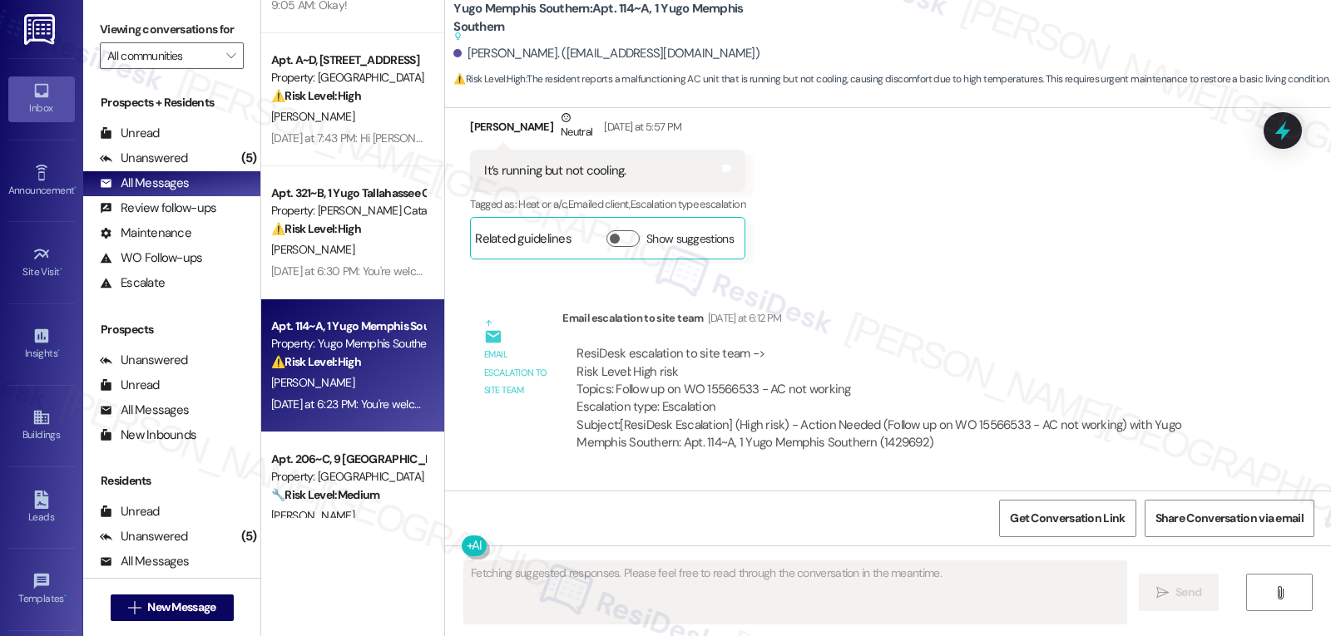
scroll to position [6254, 0]
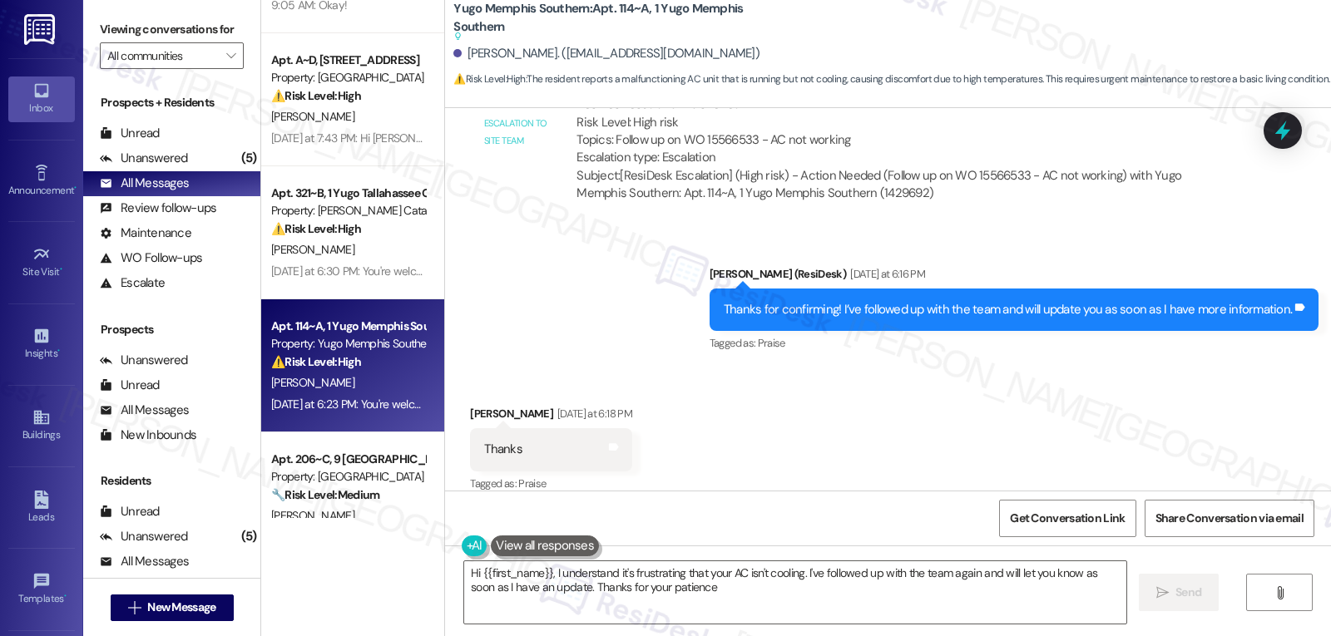
type textarea "Hi {{first_name}}, I understand it's frustrating that your AC isn't cooling. I'…"
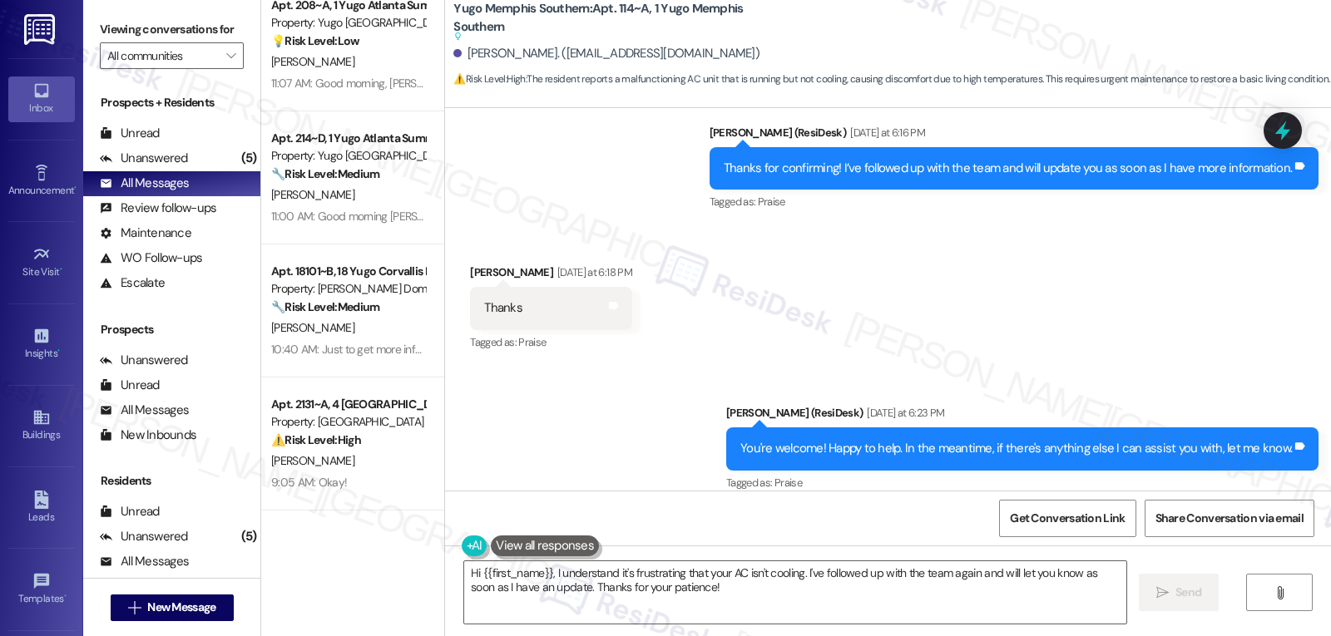
scroll to position [0, 0]
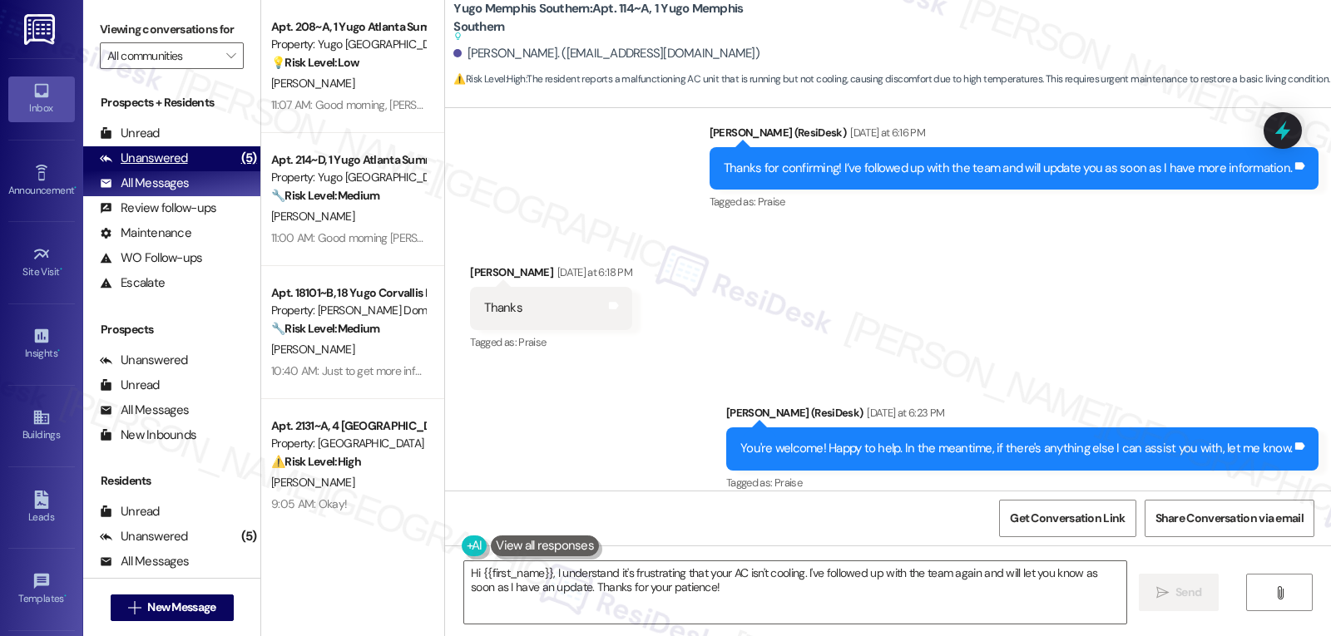
click at [176, 167] on div "Unanswered" at bounding box center [144, 158] width 88 height 17
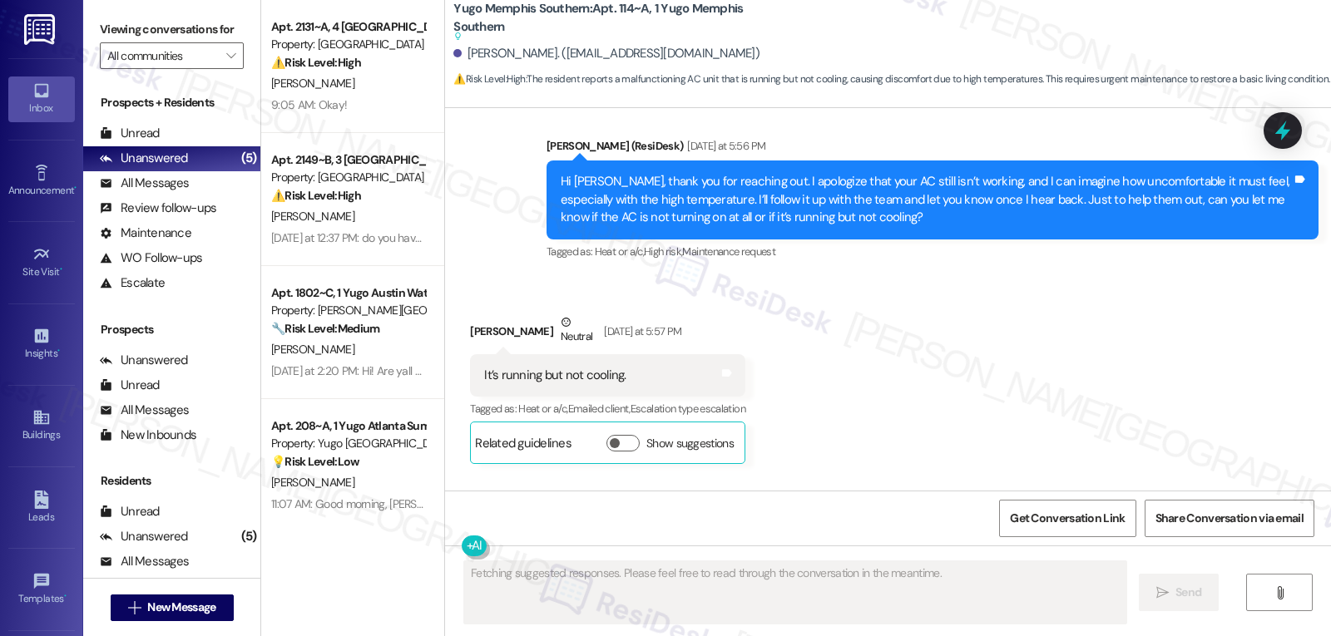
scroll to position [6254, 0]
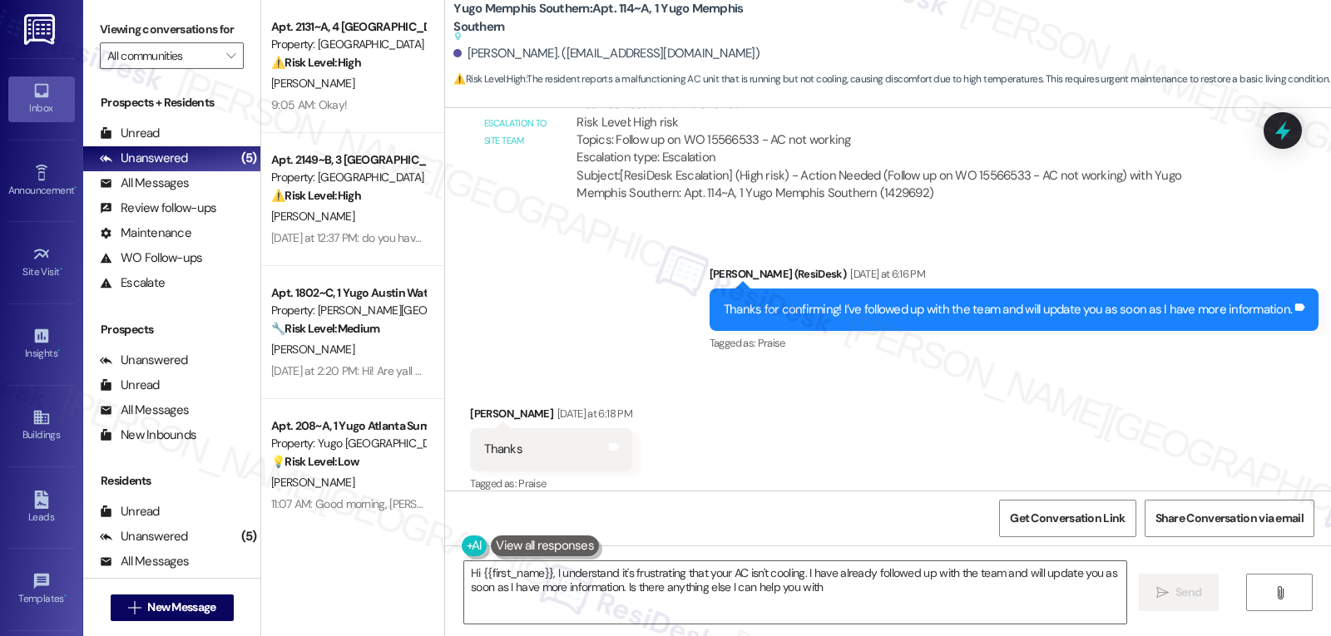
type textarea "Hi {{first_name}}, I understand it's frustrating that your AC isn't cooling. I …"
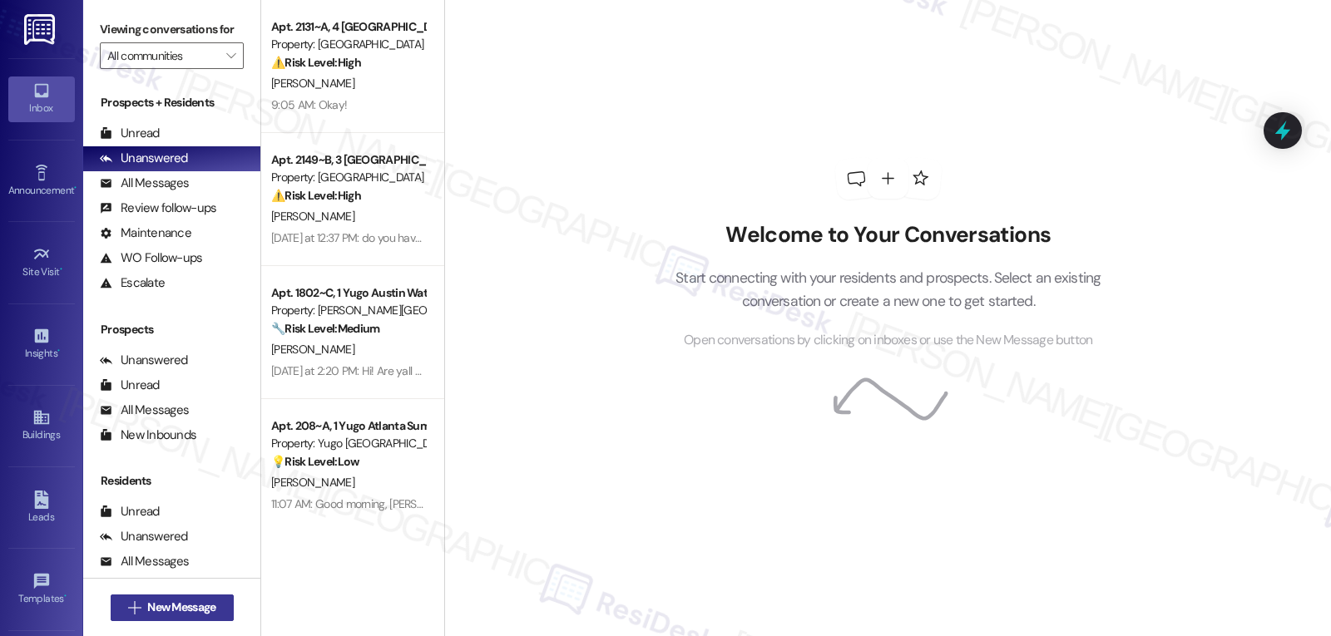
click at [205, 602] on span "New Message" at bounding box center [181, 607] width 68 height 17
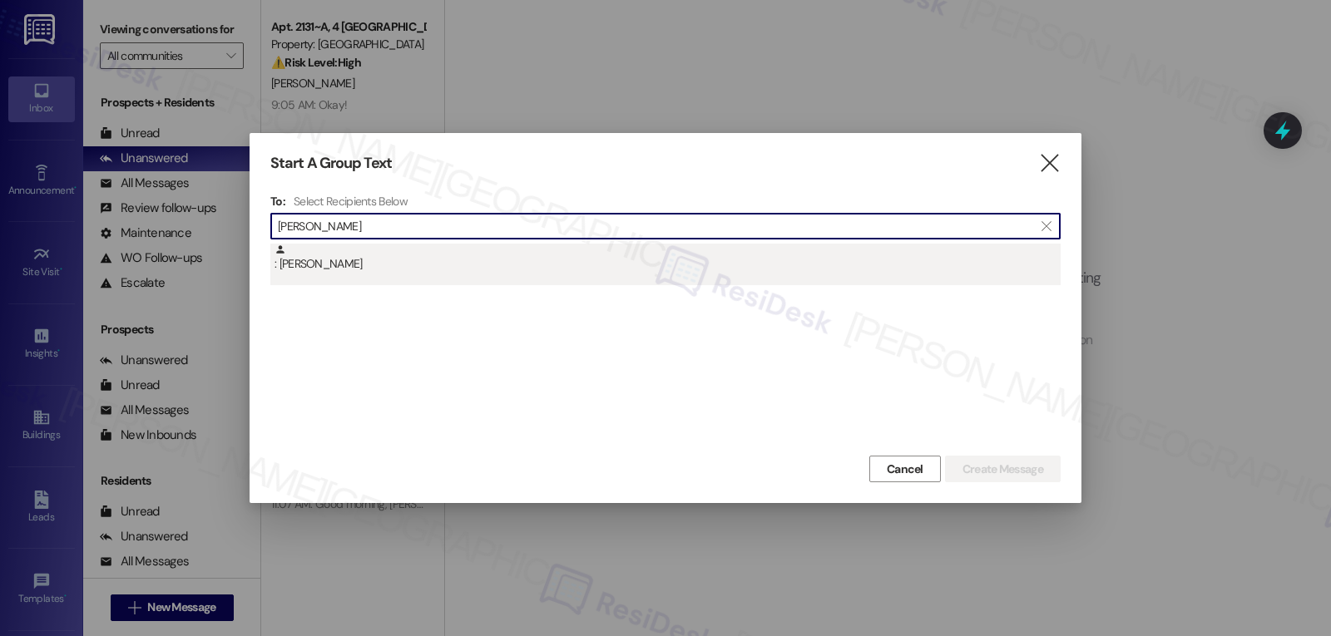
type input "william gyasi"
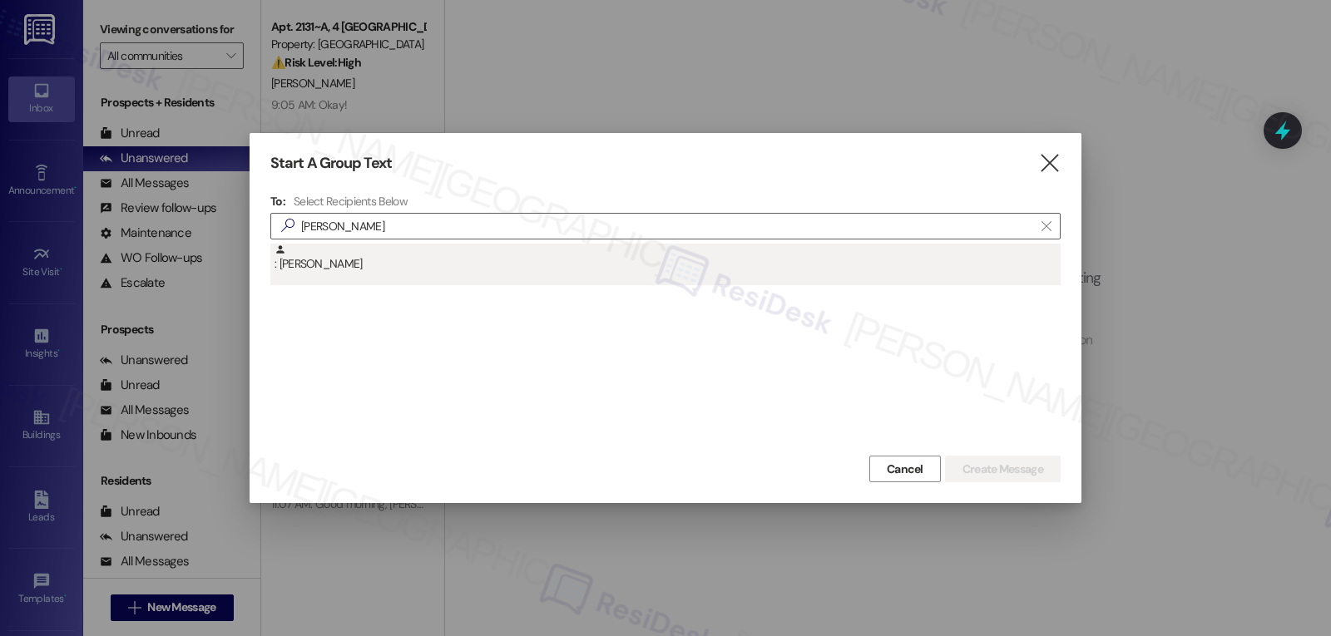
click at [509, 268] on div ": Gyasi William" at bounding box center [668, 258] width 786 height 29
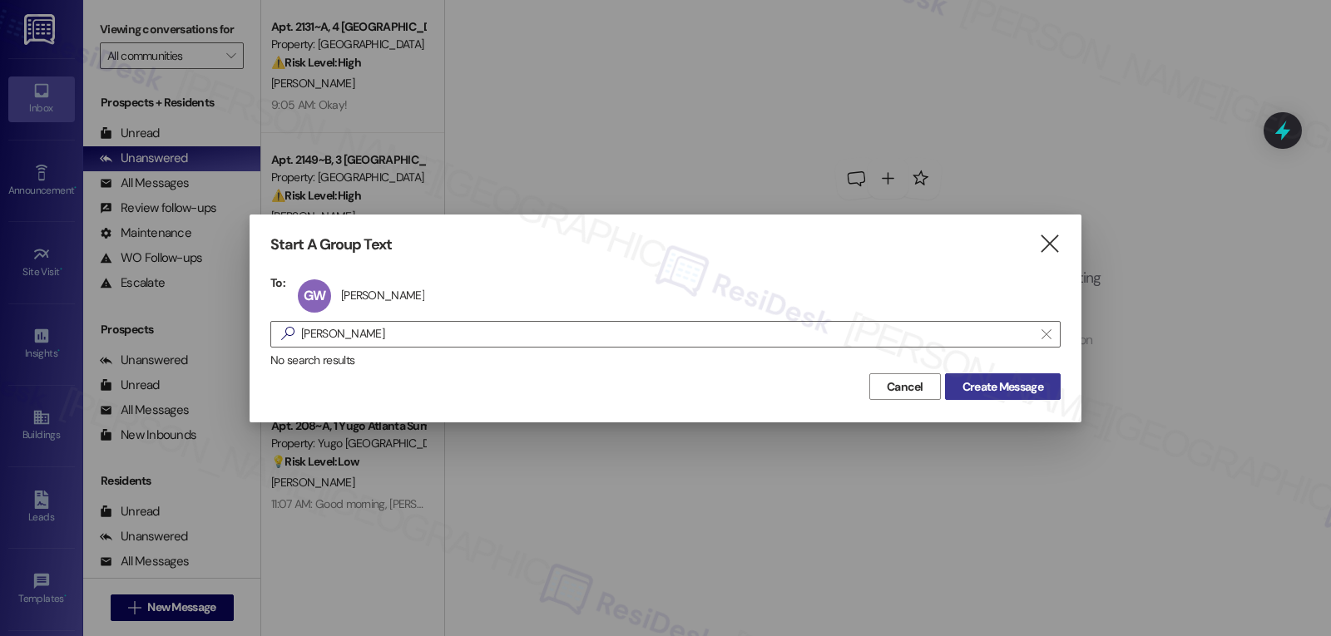
click at [966, 392] on span "Create Message" at bounding box center [1003, 387] width 81 height 17
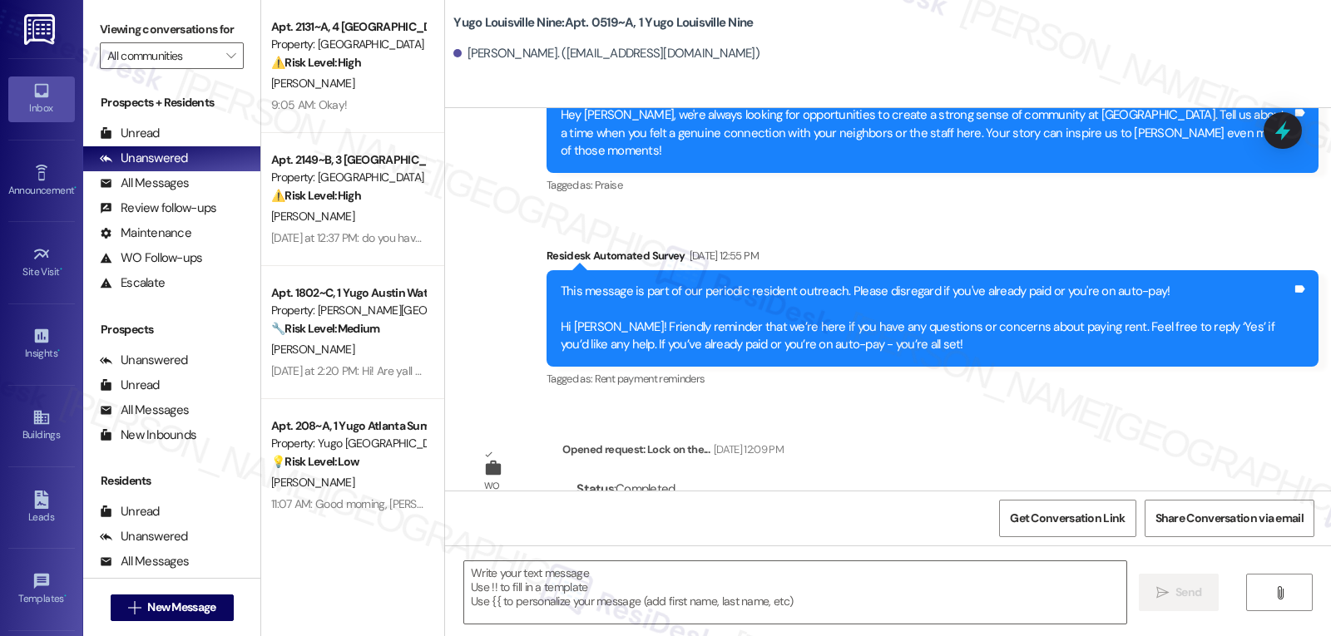
type textarea "Fetching suggested responses. Please feel free to read through the conversation…"
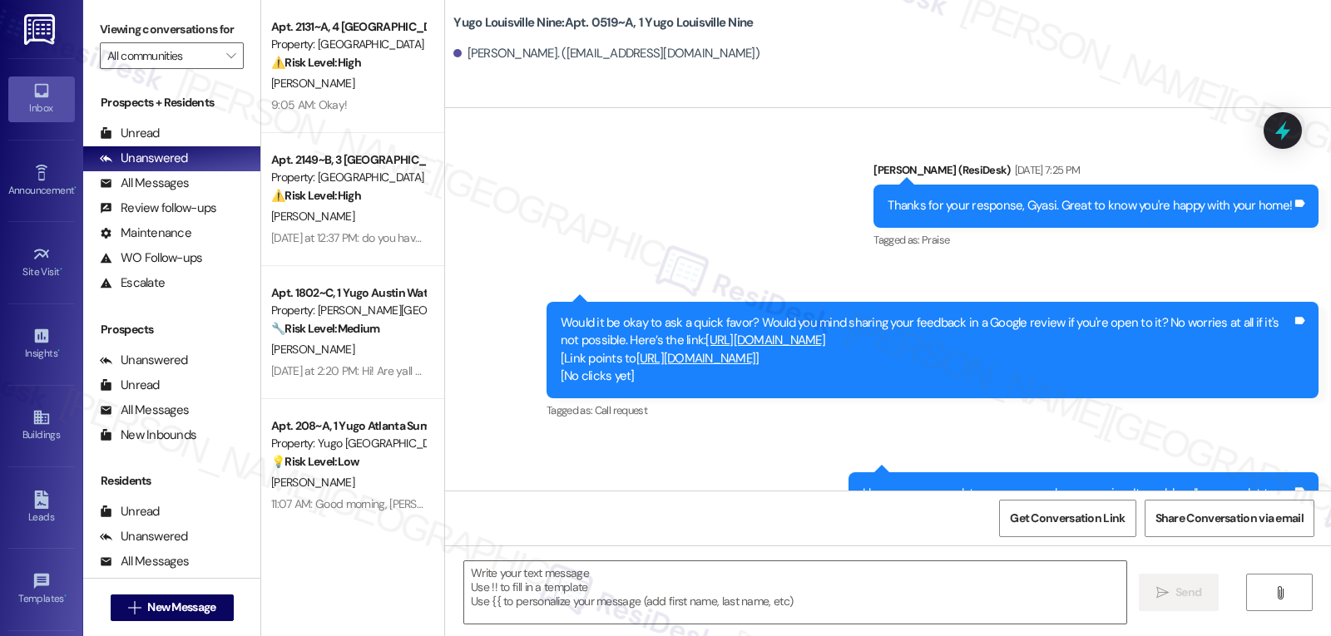
scroll to position [2591, 0]
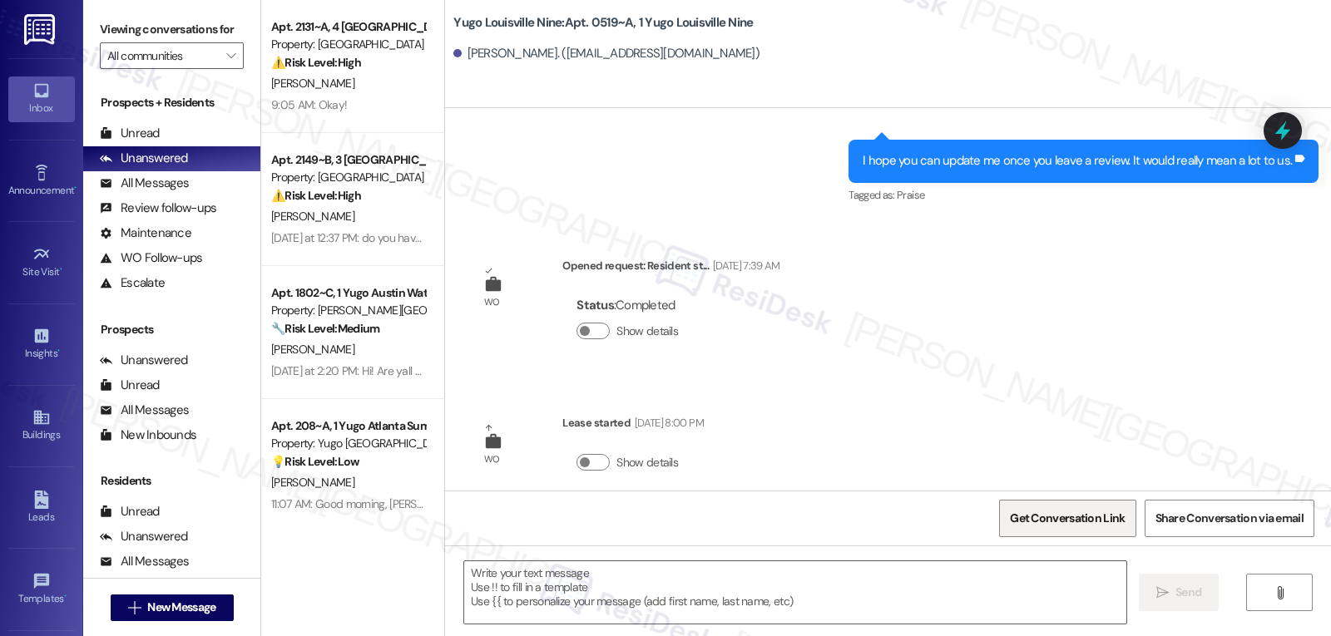
click at [1105, 522] on span "Get Conversation Link" at bounding box center [1067, 518] width 115 height 17
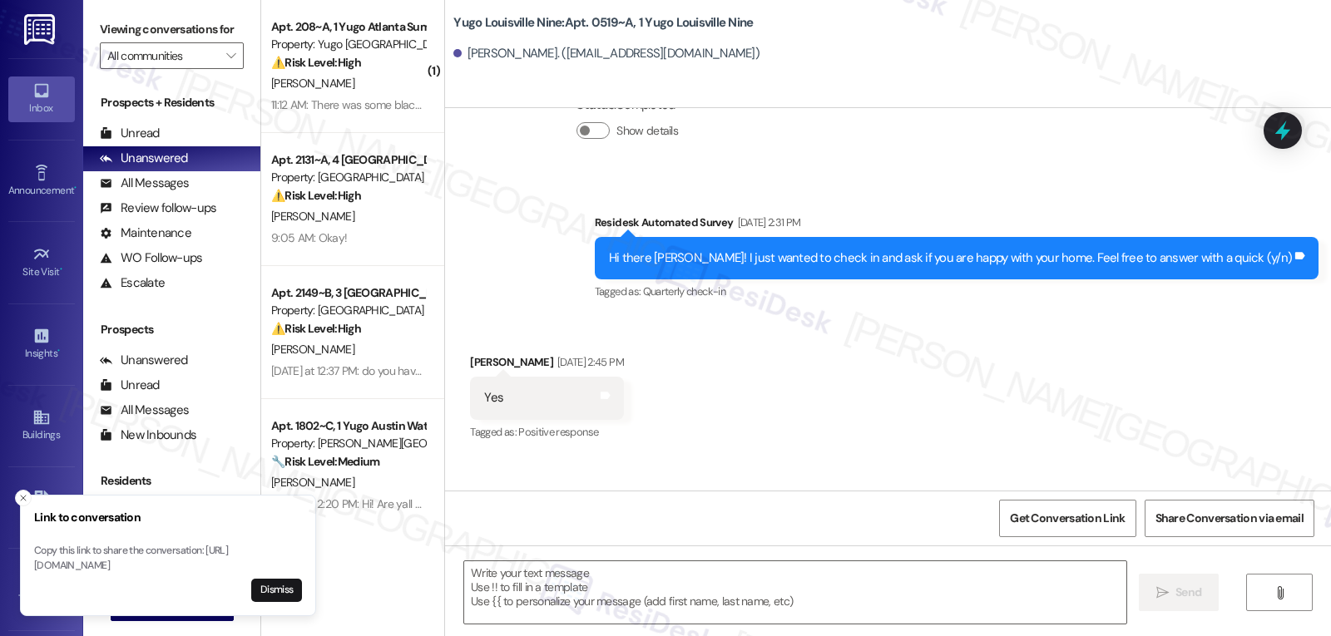
scroll to position [2091, 0]
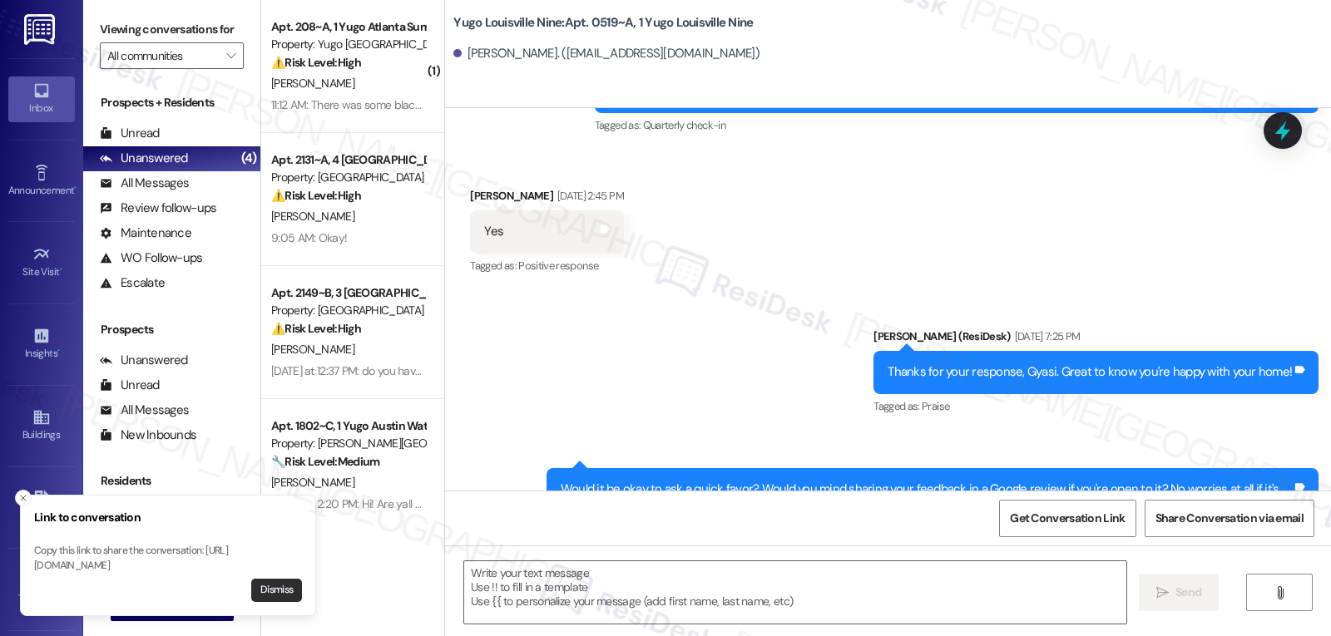
click at [290, 587] on button "Dismiss" at bounding box center [276, 590] width 51 height 23
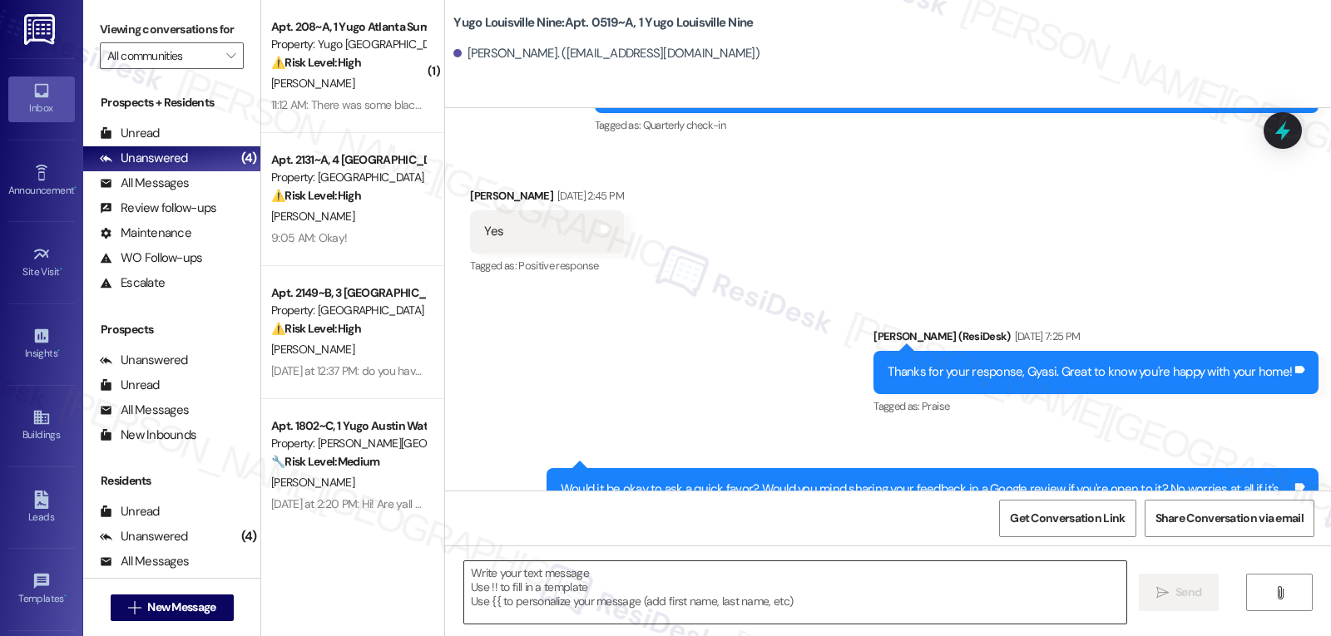
drag, startPoint x: 789, startPoint y: 601, endPoint x: 775, endPoint y: 594, distance: 15.6
click at [790, 603] on textarea at bounding box center [795, 593] width 662 height 62
click at [997, 174] on div "Received via SMS Gyasi William Jun 16, 2025 at 2:45 PM Yes Tags and notes Tagge…" at bounding box center [888, 220] width 886 height 141
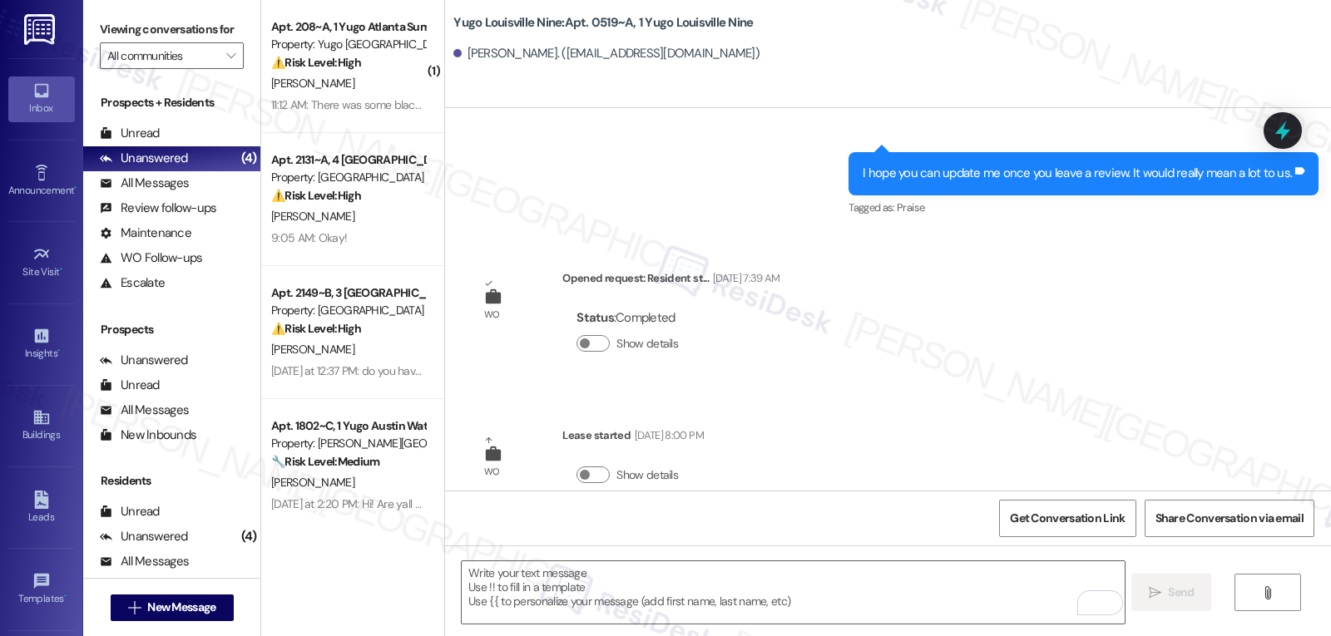
scroll to position [2591, 0]
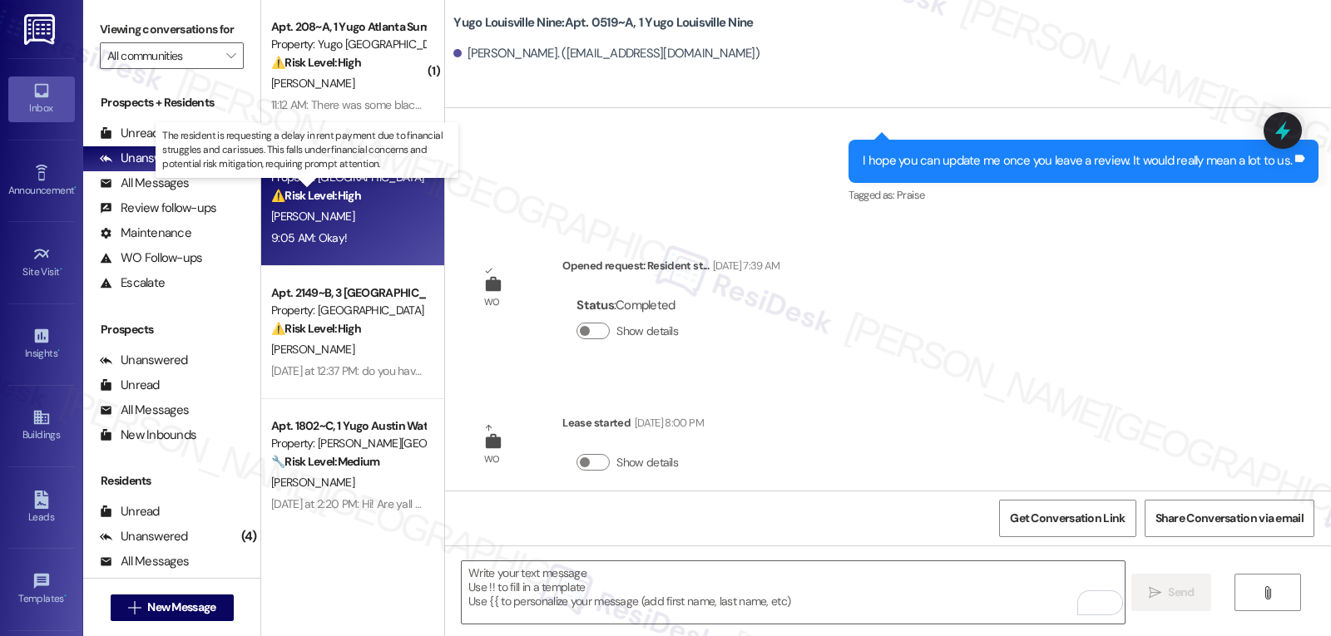
click at [339, 201] on strong "⚠️ Risk Level: High" at bounding box center [316, 195] width 90 height 15
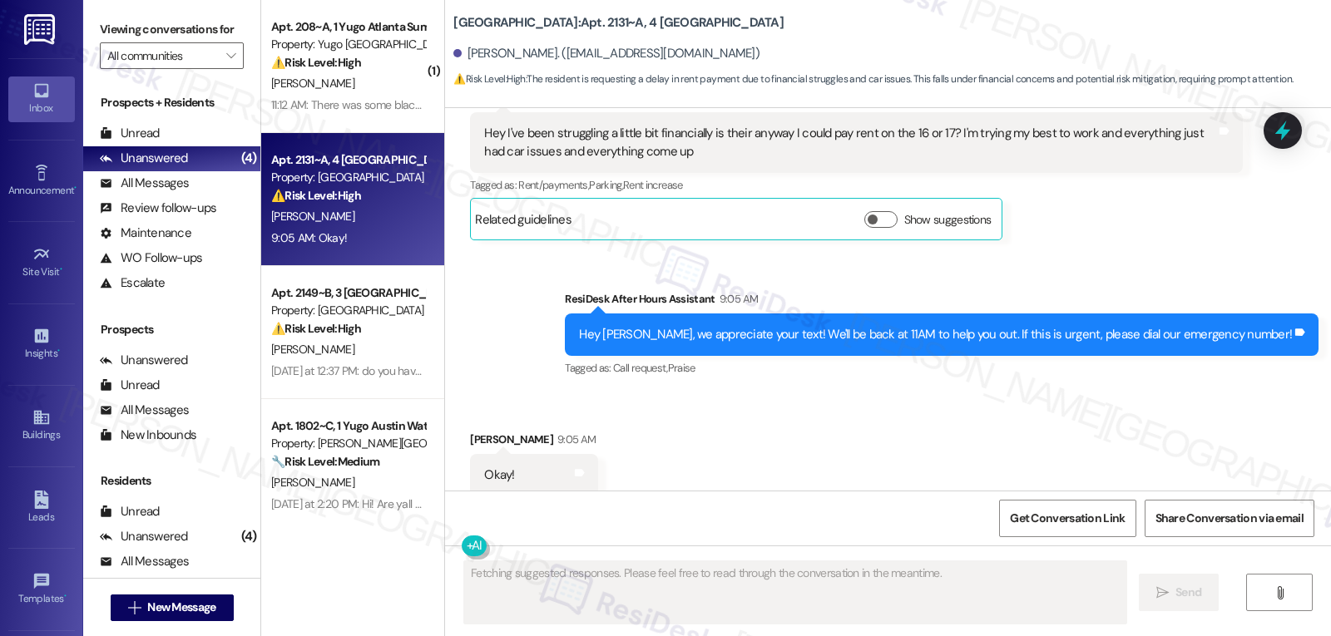
scroll to position [6078, 0]
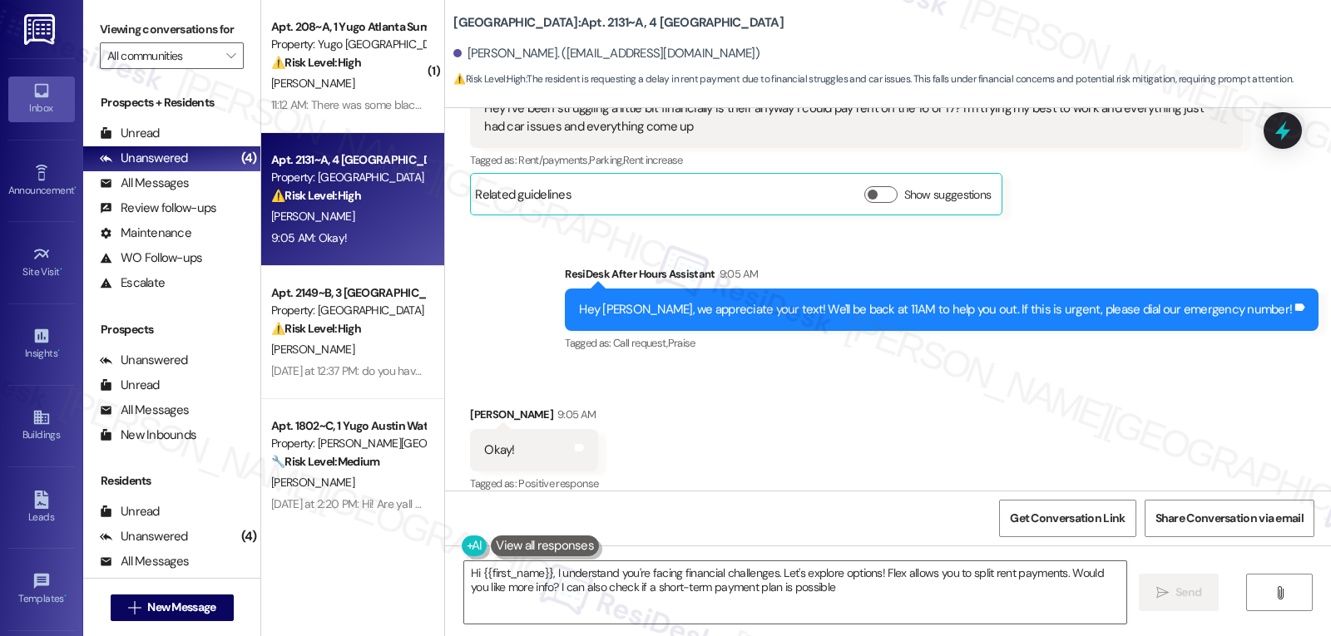
type textarea "Hi {{first_name}}, I understand you're facing financial challenges. Let's explo…"
click at [387, 190] on div "⚠️ Risk Level: High The resident is requesting a delay in rent payment due to f…" at bounding box center [348, 195] width 154 height 17
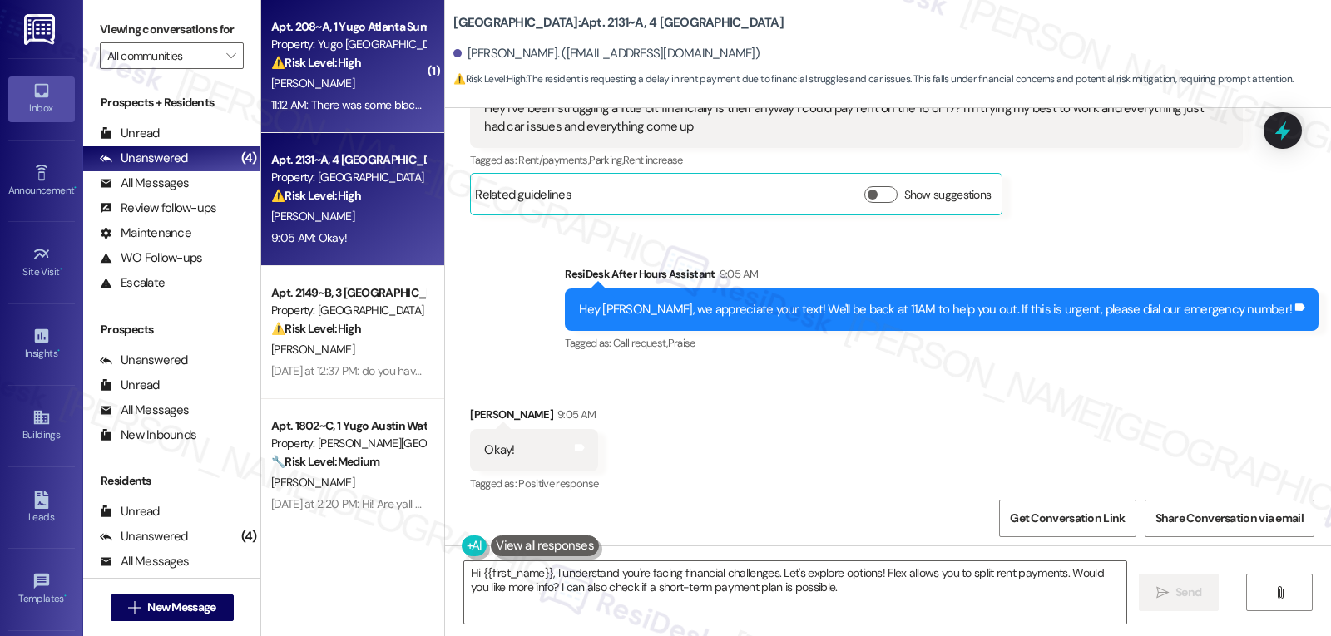
click at [356, 72] on div "⚠️ Risk Level: High The resident reports a black substance covering their vehic…" at bounding box center [348, 62] width 154 height 17
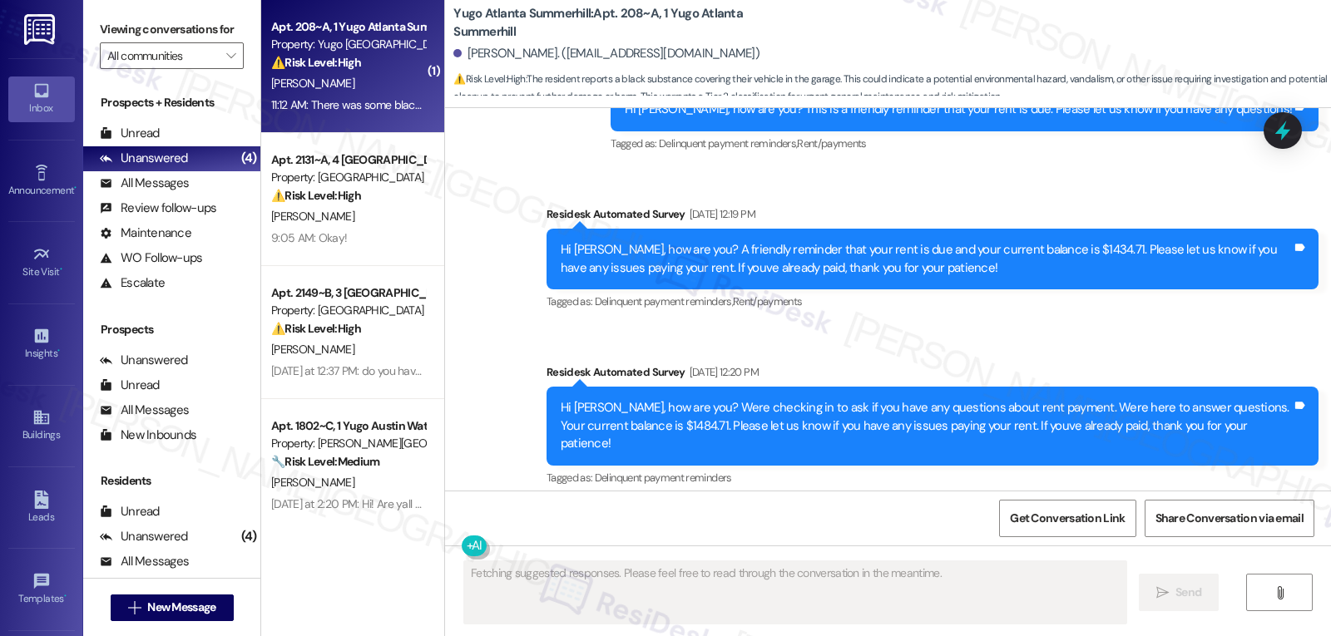
scroll to position [6140, 0]
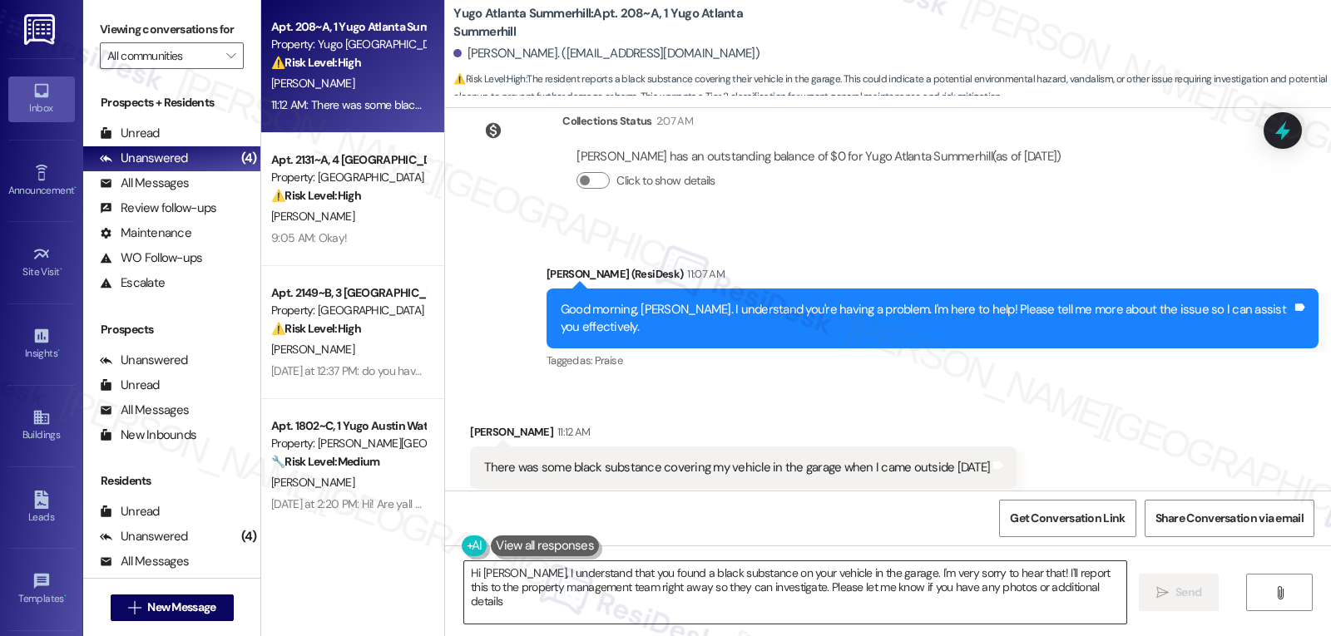
type textarea "Hi Jeremy, I understand that you found a black substance on your vehicle in the…"
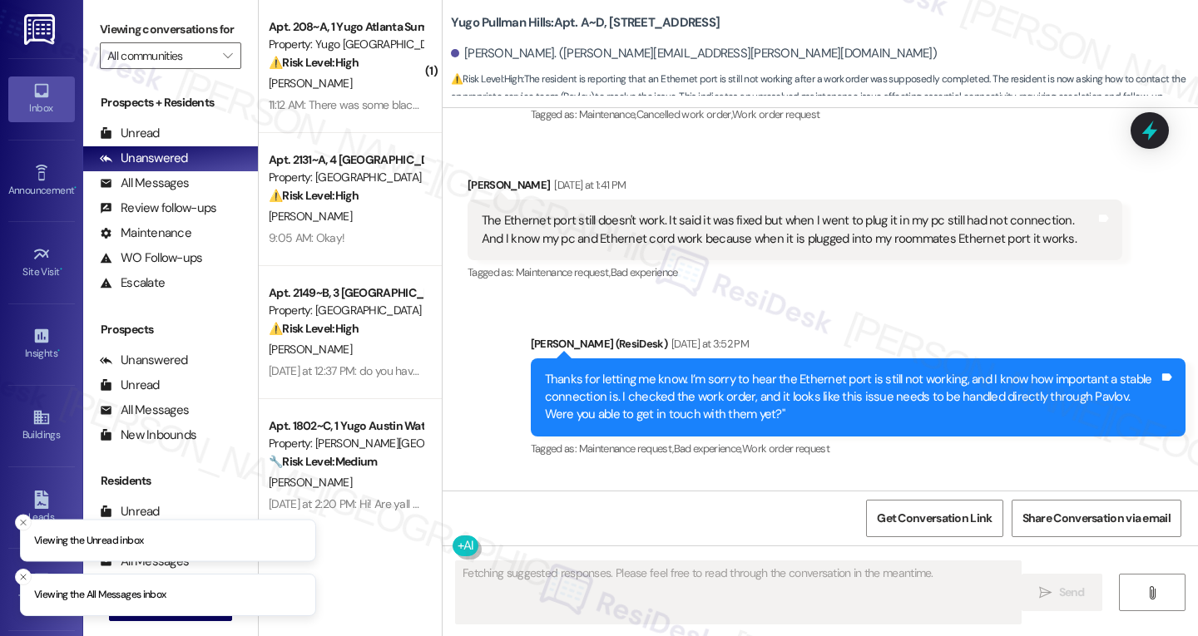
scroll to position [2196, 0]
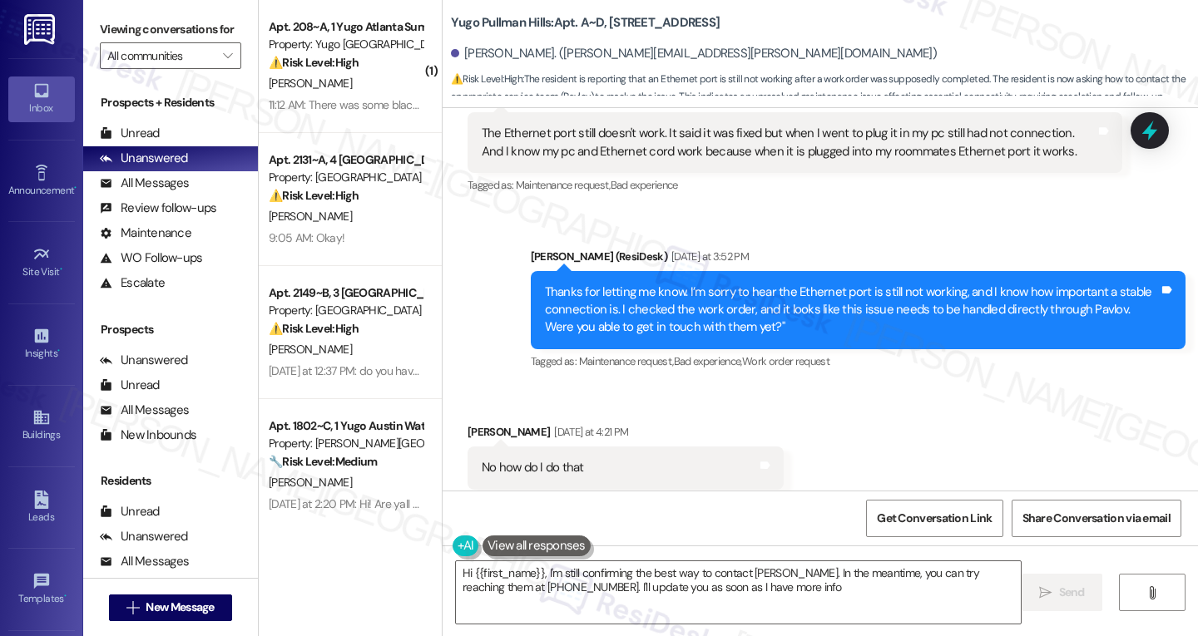
type textarea "Hi {{first_name}}, I'm still confirming the best way to contact [PERSON_NAME]. …"
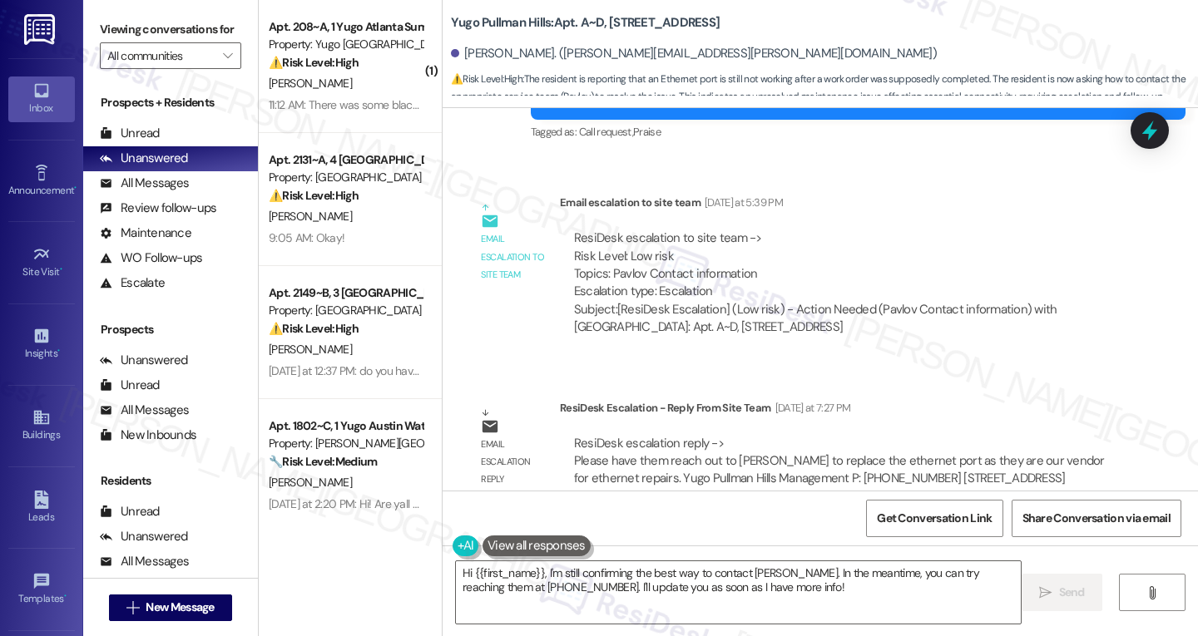
scroll to position [2853, 0]
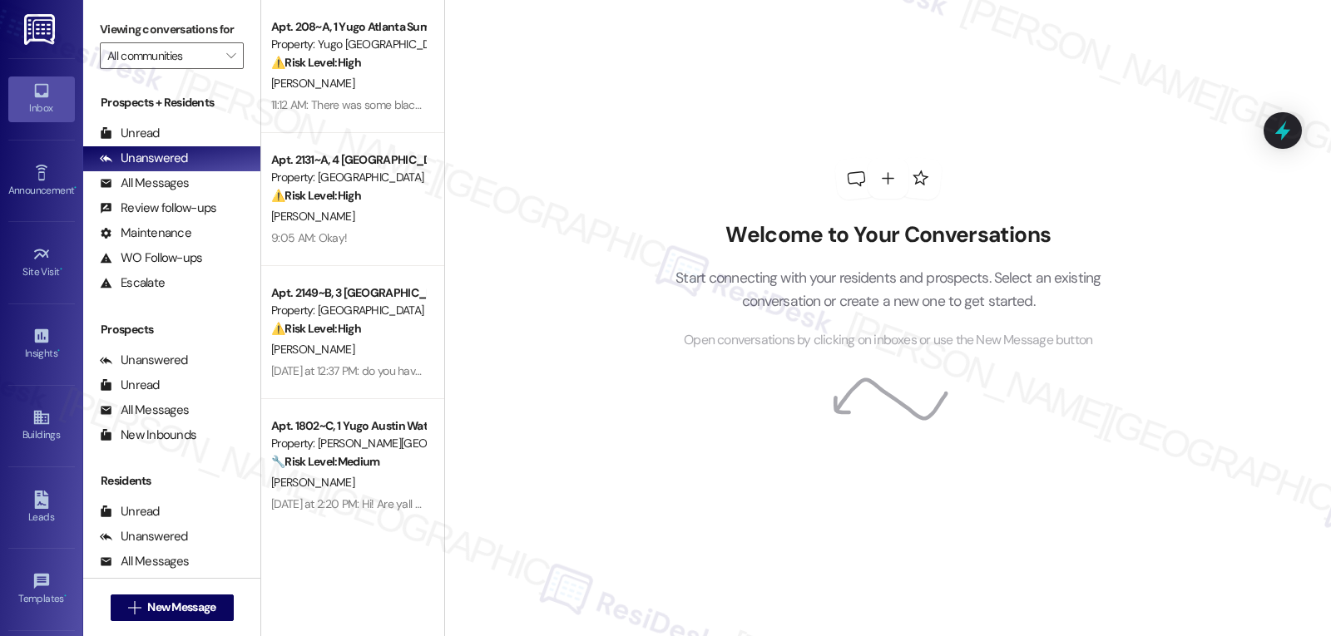
scroll to position [157, 0]
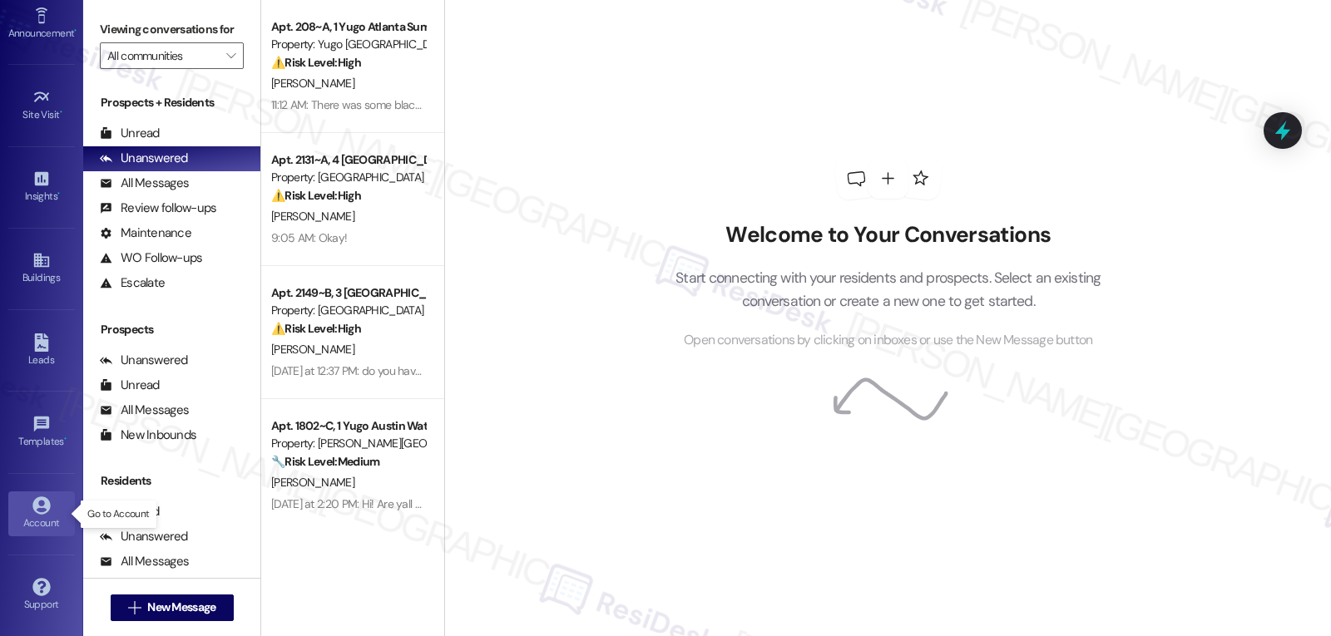
click at [52, 516] on div "Account" at bounding box center [41, 523] width 83 height 17
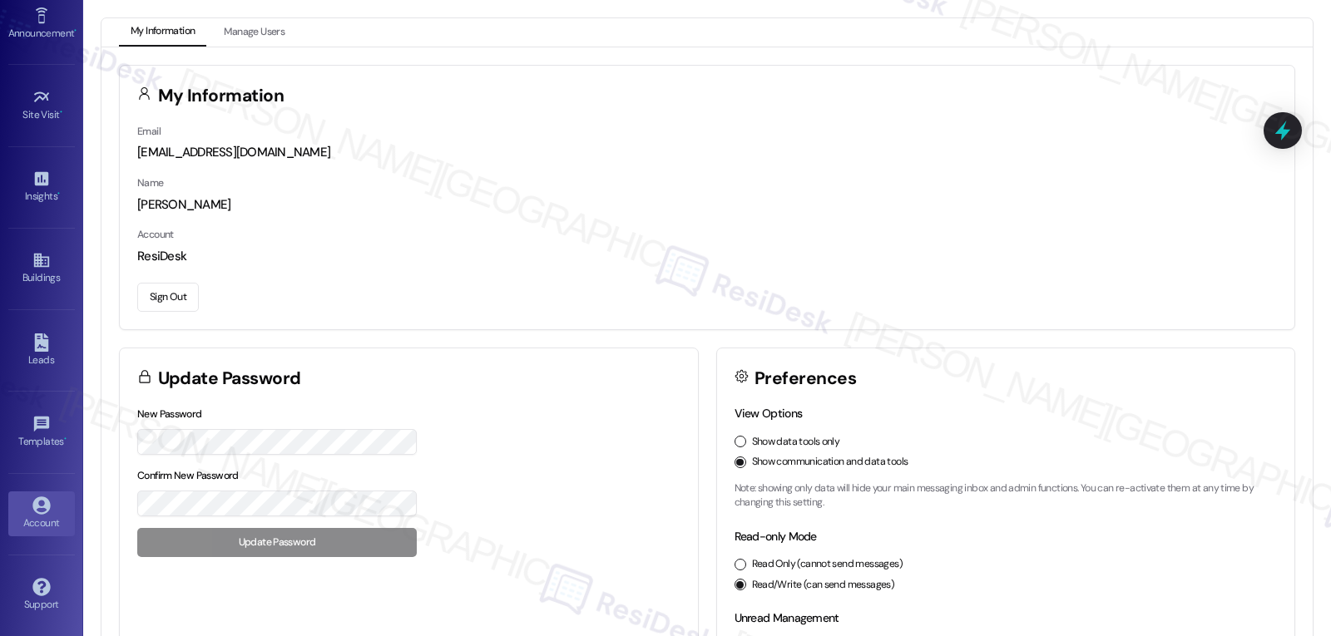
click at [184, 300] on button "Sign Out" at bounding box center [168, 297] width 62 height 29
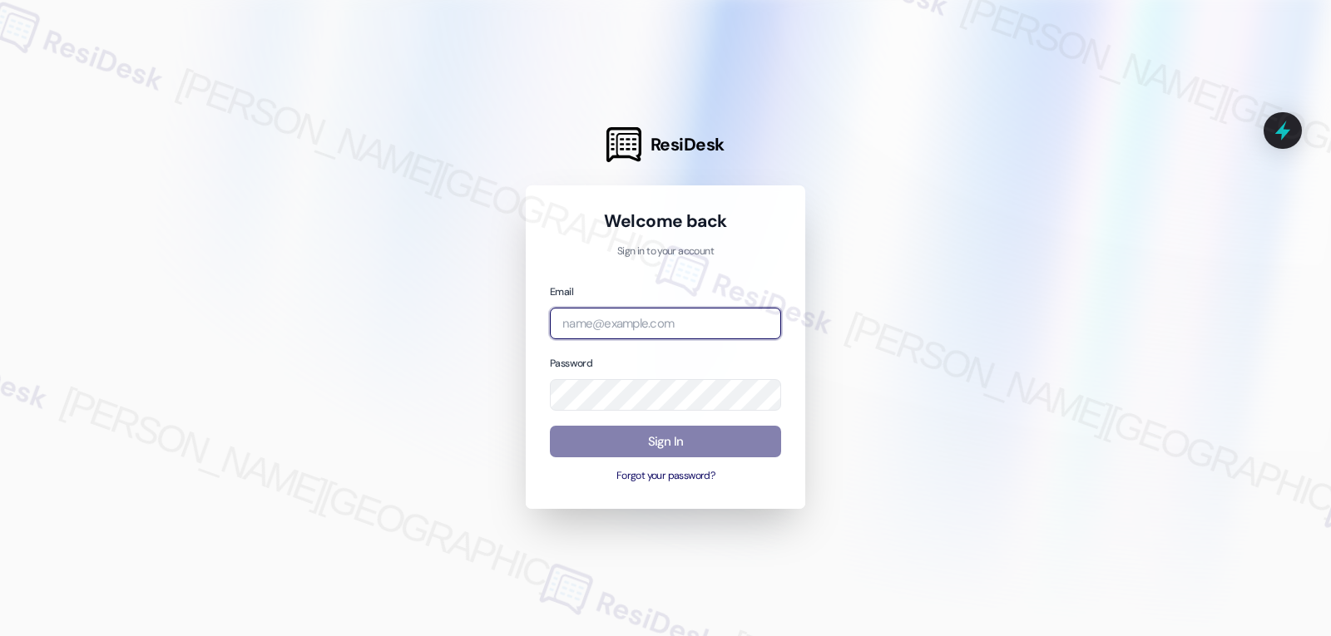
click at [632, 322] on input "email" at bounding box center [665, 324] width 231 height 32
paste input "automated-surveys-asset_living-jomar.punay@asset_[DOMAIN_NAME]"
type input "automated-surveys-asset_living-jomar.punay@asset_[DOMAIN_NAME]"
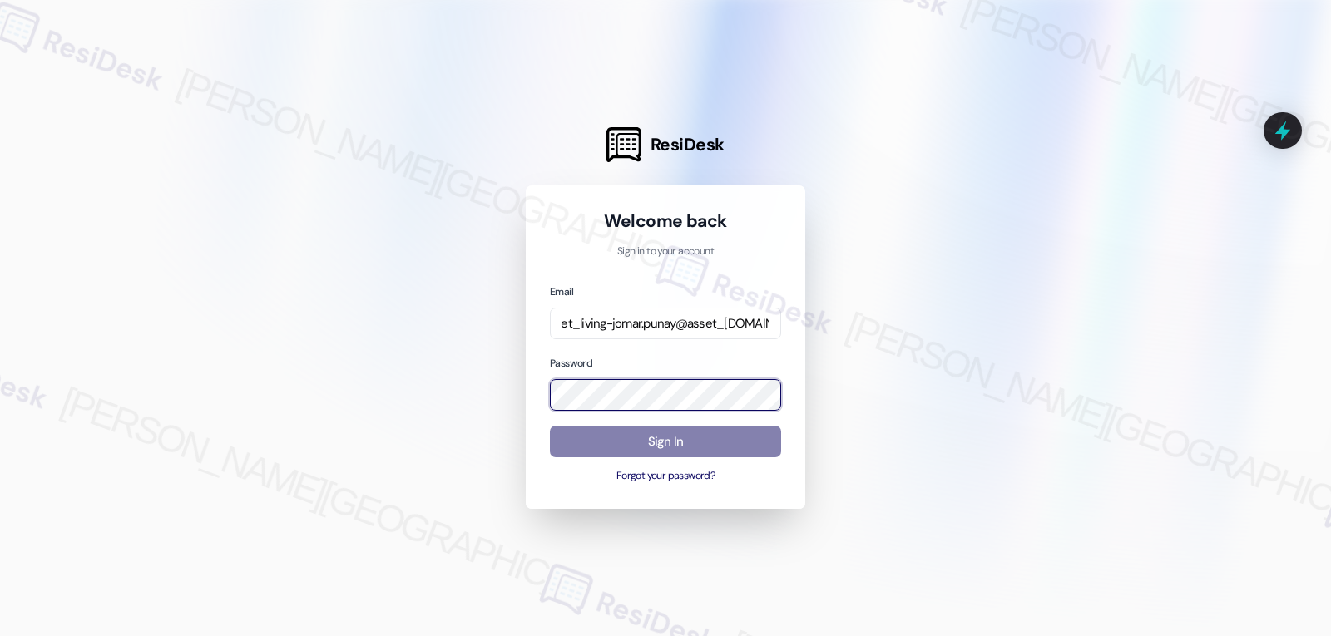
scroll to position [0, 0]
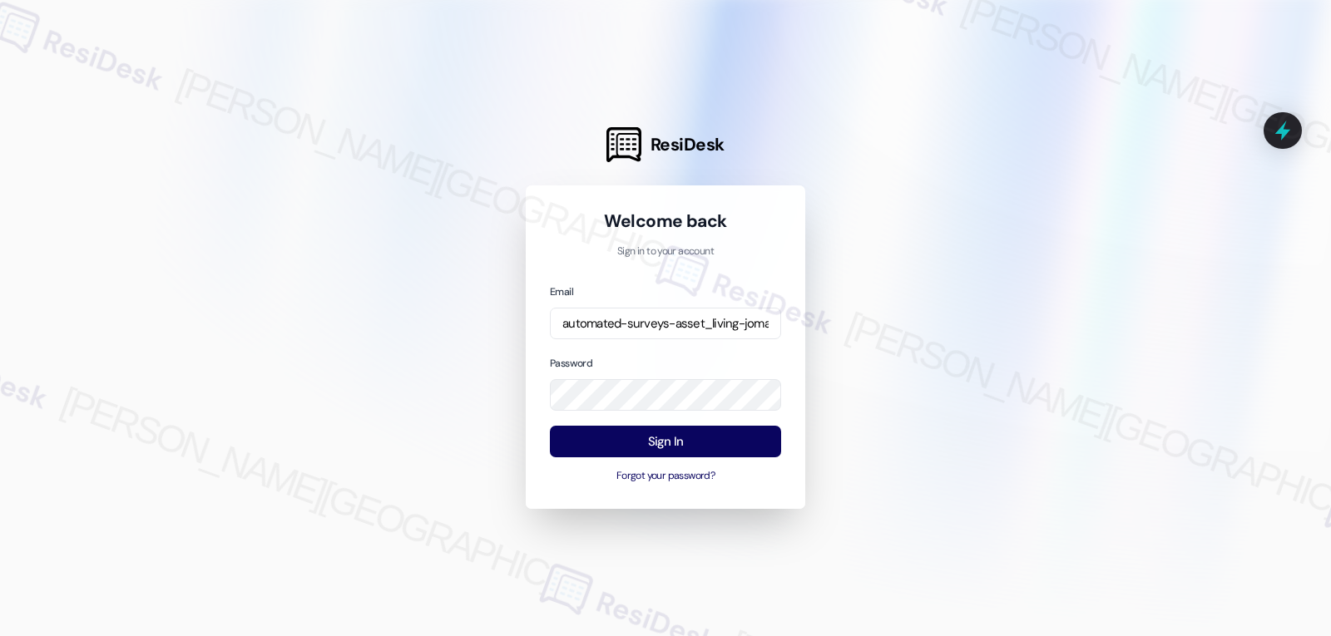
click at [1010, 314] on div at bounding box center [665, 318] width 1331 height 636
click at [682, 442] on button "Sign In" at bounding box center [665, 442] width 231 height 32
